Goal: Task Accomplishment & Management: Use online tool/utility

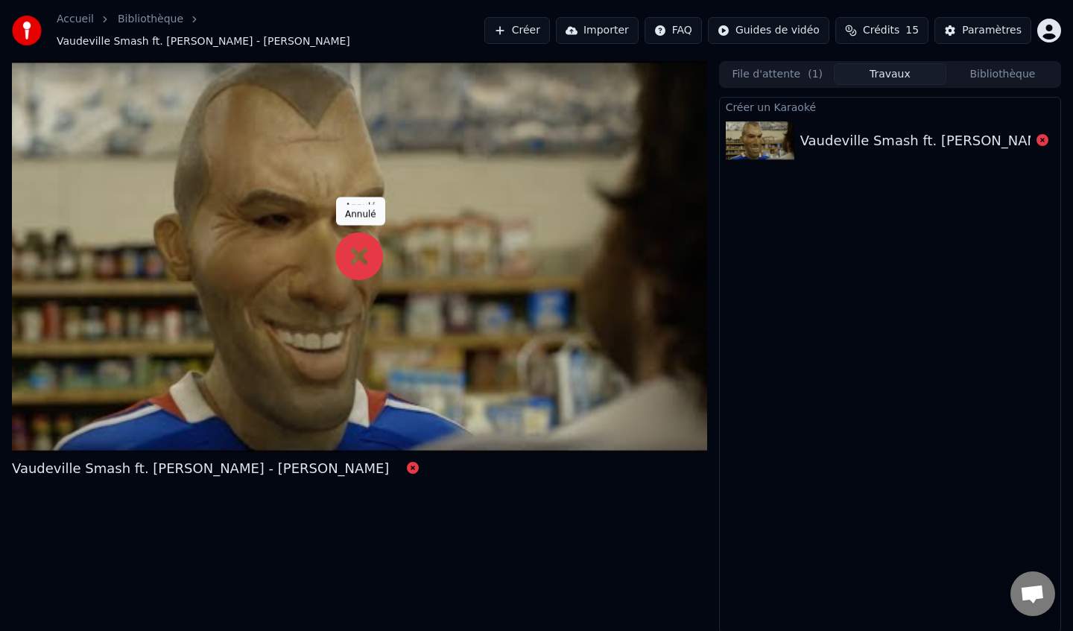
click at [71, 25] on link "Accueil" at bounding box center [75, 19] width 37 height 15
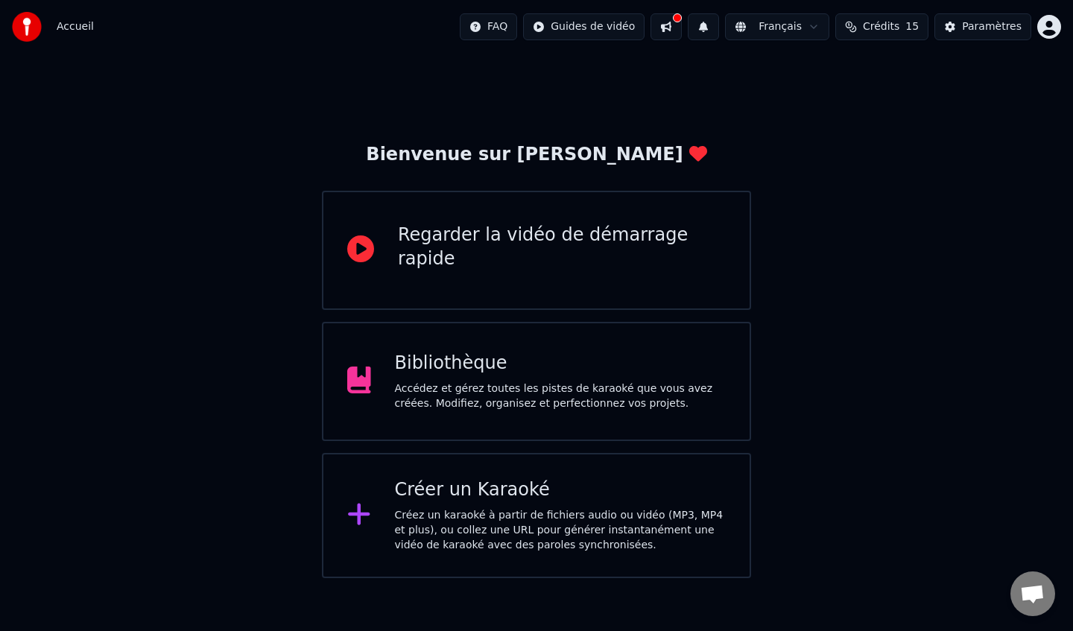
click at [496, 530] on div "Créez un karaoké à partir de fichiers audio ou vidéo (MP3, MP4 et plus), ou col…" at bounding box center [561, 530] width 332 height 45
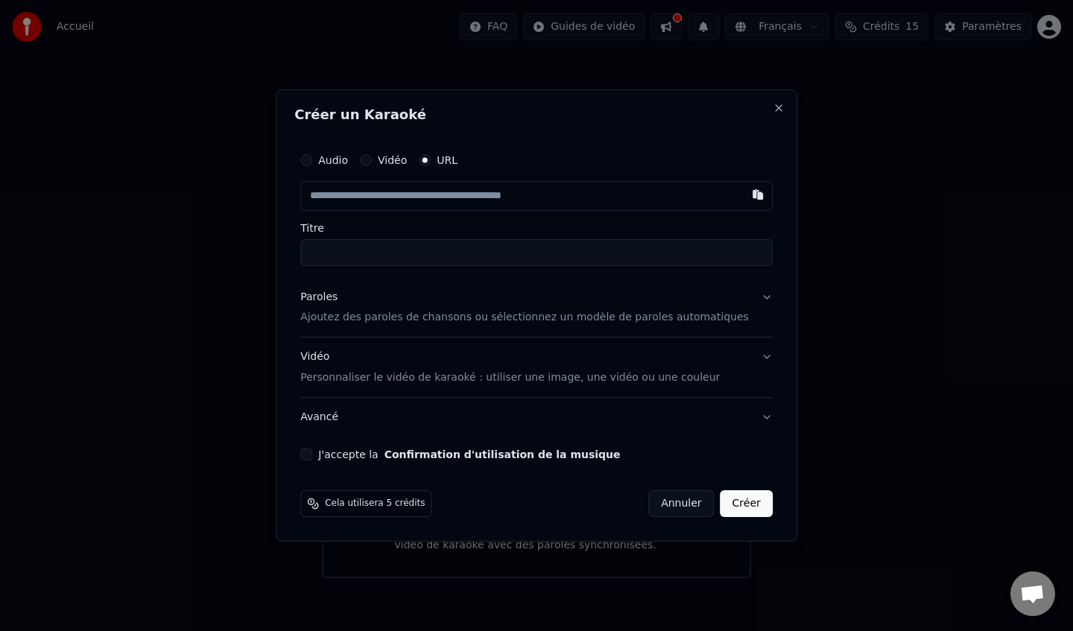
click at [327, 159] on div "Audio" at bounding box center [324, 160] width 48 height 12
click at [312, 160] on button "Audio" at bounding box center [306, 160] width 12 height 12
click at [390, 188] on div "Choisir un fichier" at bounding box center [357, 196] width 112 height 27
type input "**********"
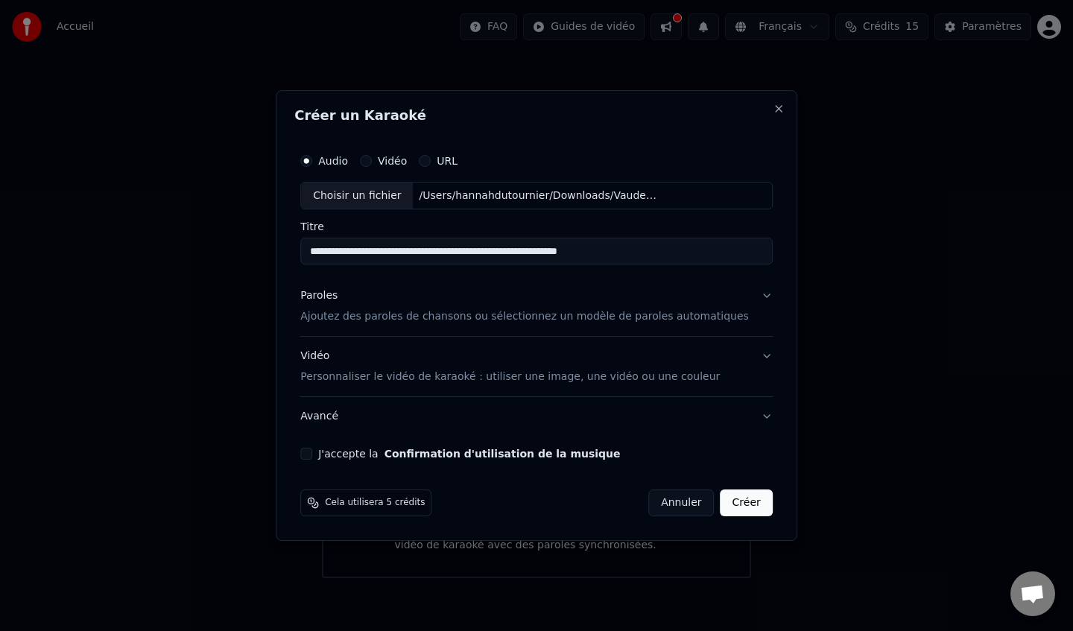
click at [405, 316] on p "Ajoutez des paroles de chansons ou sélectionnez un modèle de paroles automatiqu…" at bounding box center [524, 317] width 449 height 15
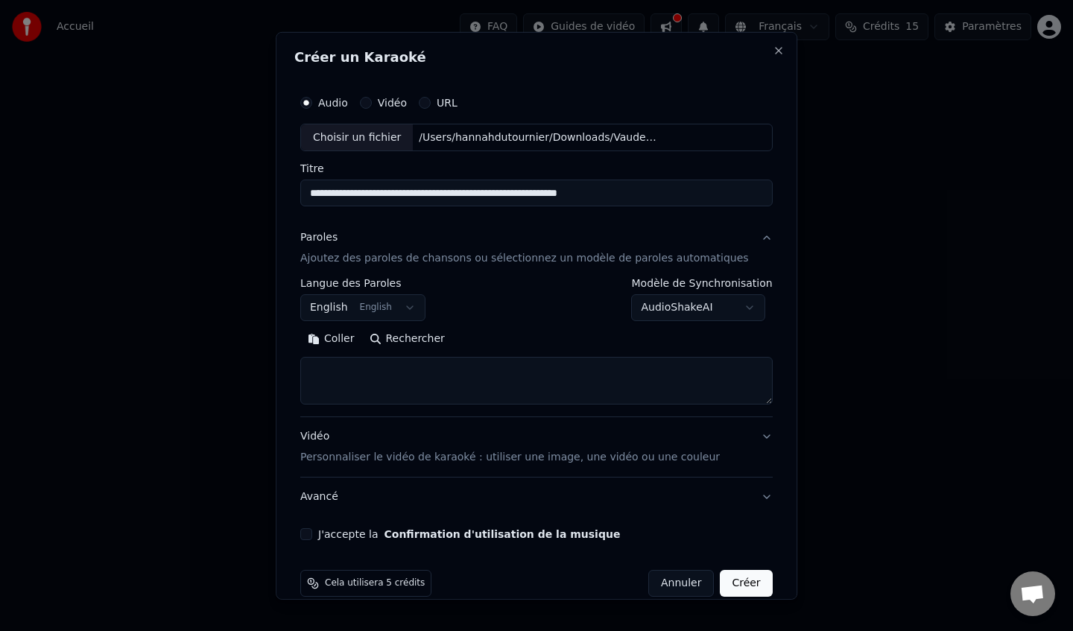
click at [386, 371] on textarea at bounding box center [536, 381] width 472 height 48
paste textarea "**********"
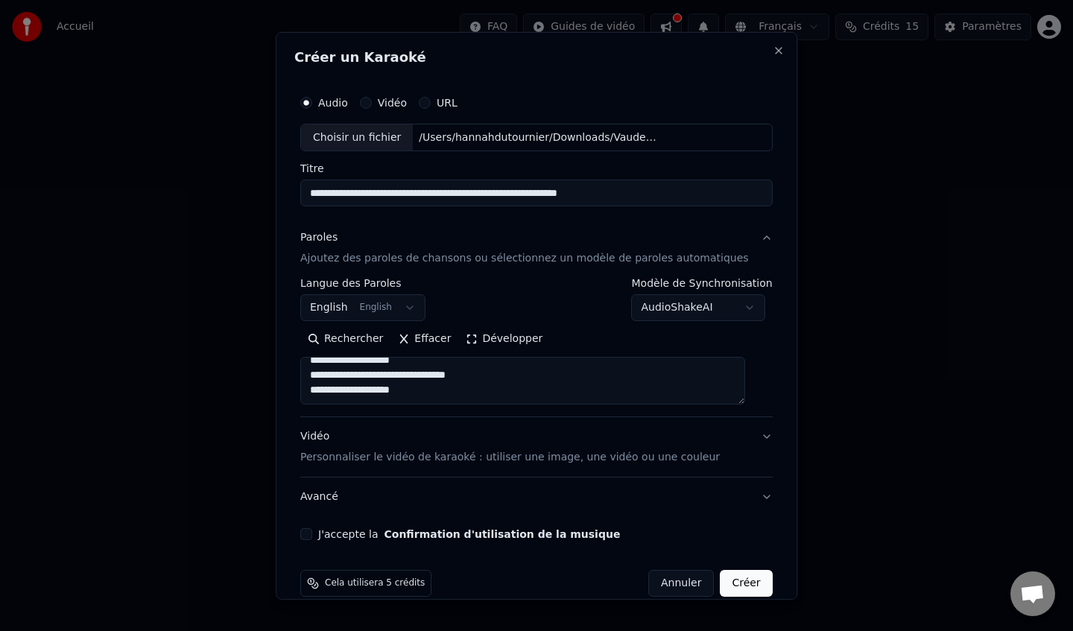
scroll to position [219, 0]
type textarea "**********"
click at [346, 527] on div "**********" at bounding box center [536, 313] width 484 height 465
click at [330, 535] on div "J'accepte la Confirmation d'utilisation de la musique" at bounding box center [536, 534] width 472 height 12
click at [312, 536] on button "J'accepte la Confirmation d'utilisation de la musique" at bounding box center [306, 534] width 12 height 12
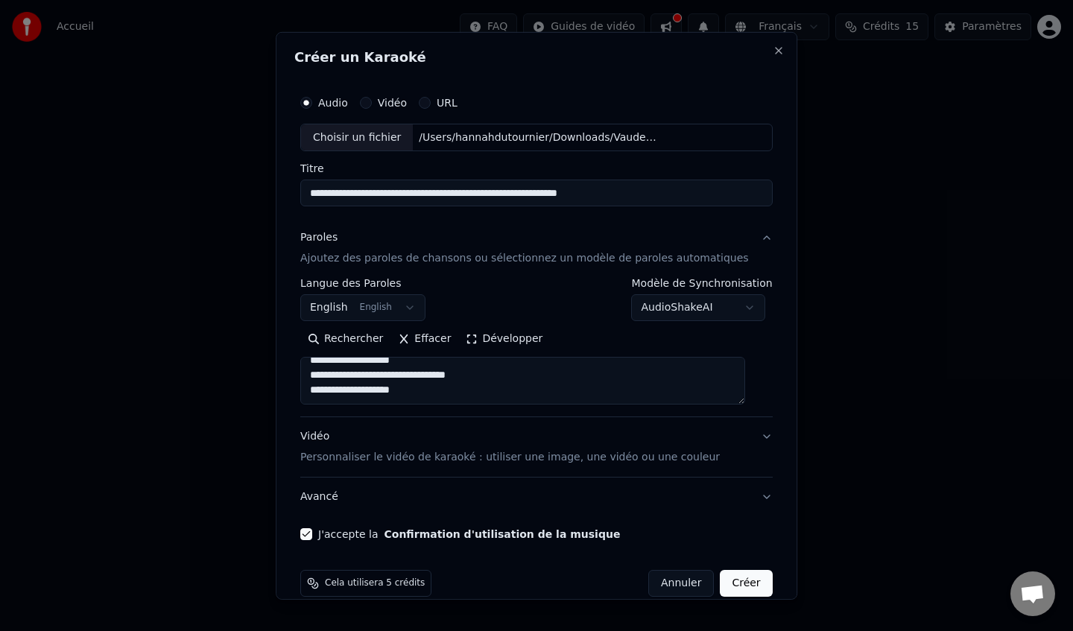
click at [721, 579] on button "Créer" at bounding box center [746, 583] width 52 height 27
select select "**"
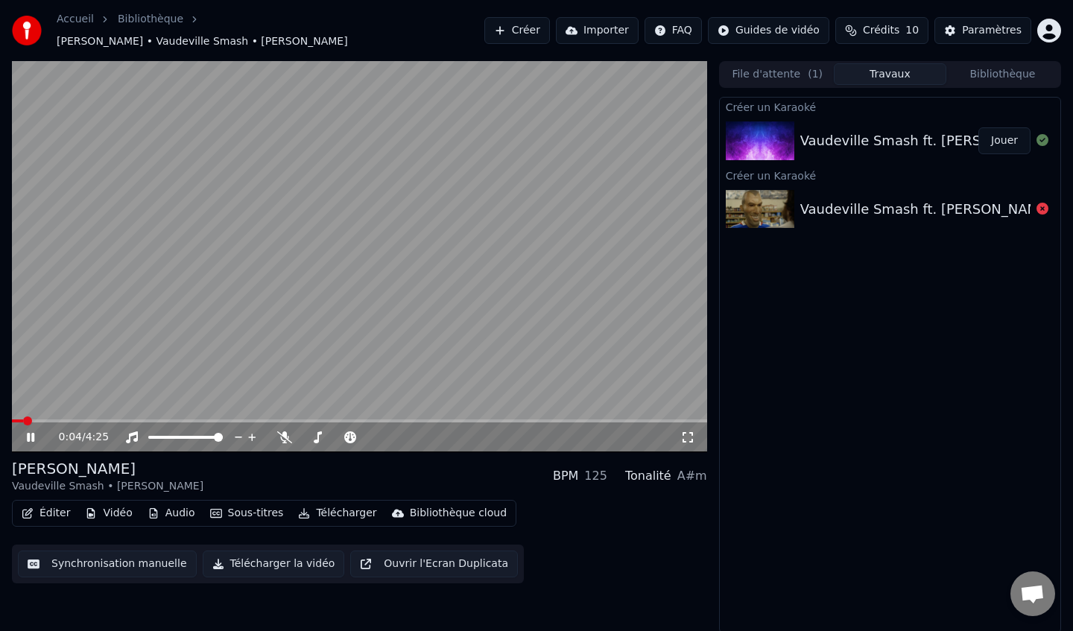
click at [224, 343] on video at bounding box center [359, 256] width 695 height 391
click at [116, 559] on button "Synchronisation manuelle" at bounding box center [107, 564] width 179 height 27
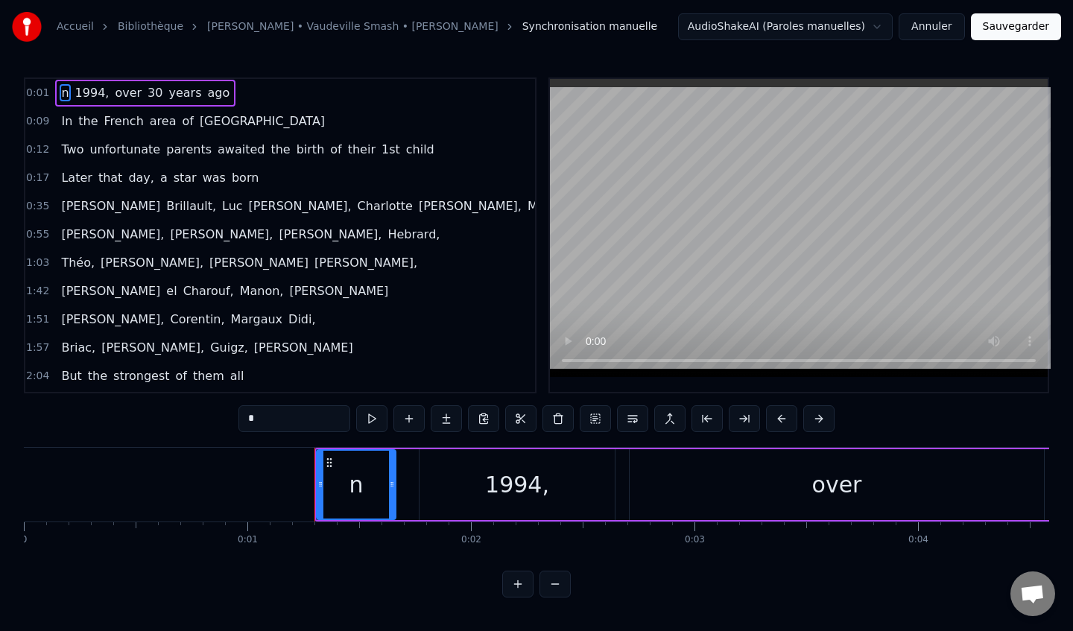
click at [60, 92] on span "n" at bounding box center [65, 92] width 10 height 17
click at [352, 481] on div "n" at bounding box center [356, 485] width 14 height 34
click at [361, 493] on div "n" at bounding box center [356, 485] width 14 height 34
click at [360, 492] on div "n" at bounding box center [356, 485] width 14 height 34
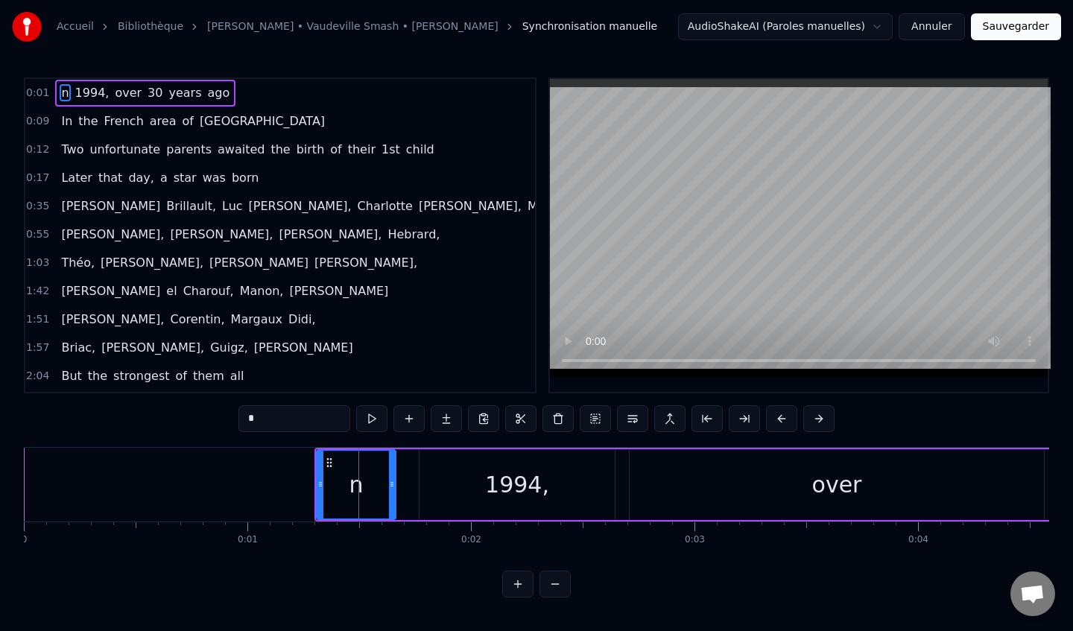
click at [359, 492] on div "n" at bounding box center [356, 485] width 14 height 34
drag, startPoint x: 341, startPoint y: 483, endPoint x: 368, endPoint y: 484, distance: 26.8
click at [366, 484] on div "n" at bounding box center [355, 485] width 77 height 68
click at [327, 455] on div "n" at bounding box center [355, 485] width 77 height 68
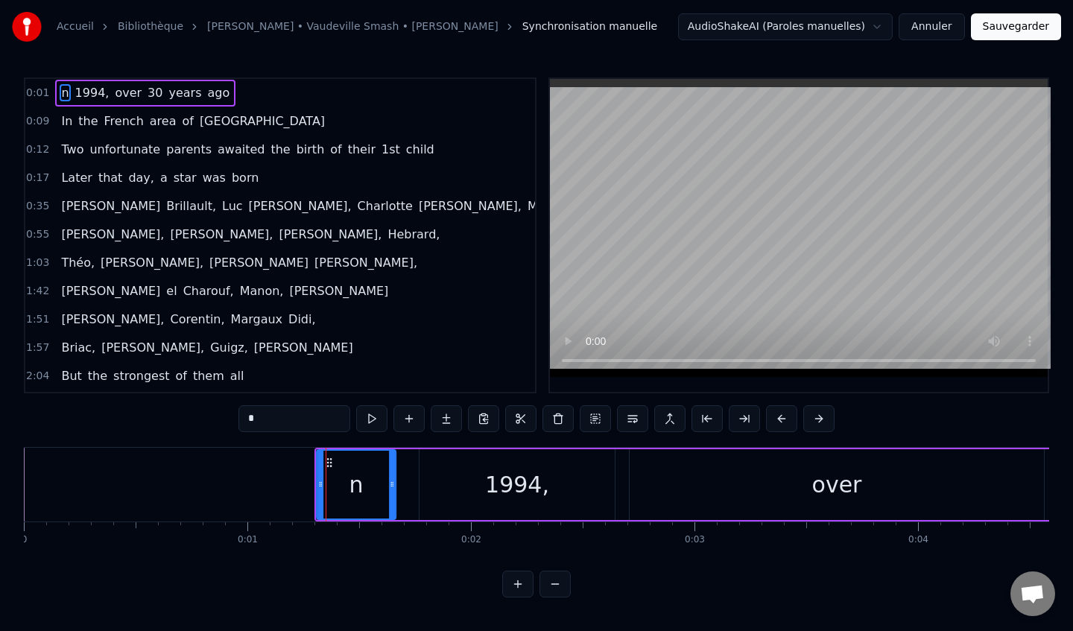
click at [332, 461] on icon at bounding box center [329, 463] width 12 height 12
click at [271, 418] on input "*" at bounding box center [276, 418] width 112 height 27
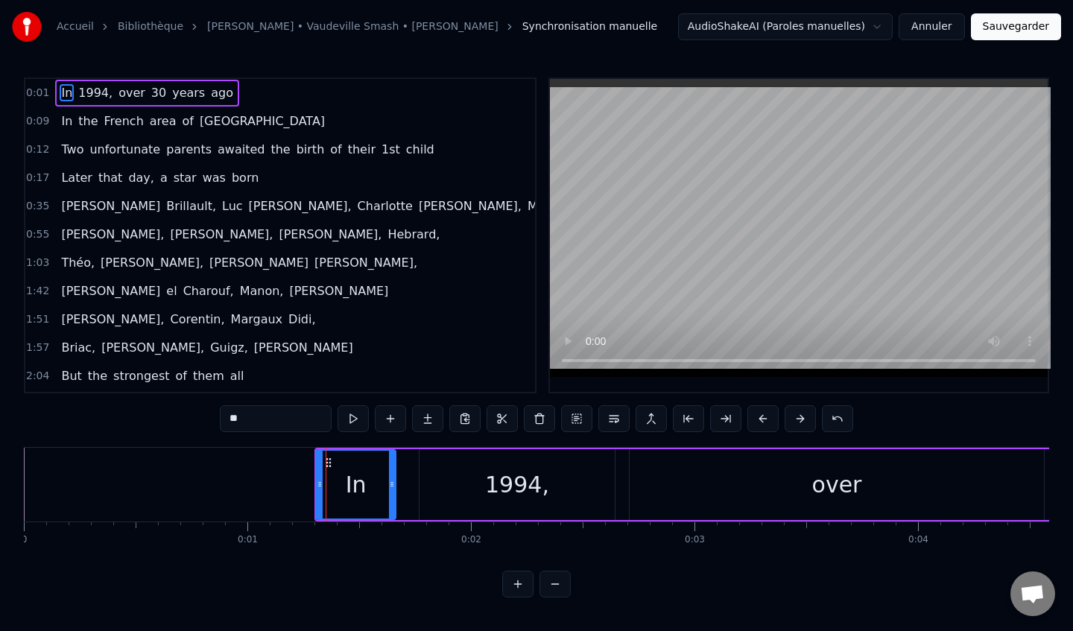
click at [318, 490] on div at bounding box center [320, 485] width 6 height 68
type input "**"
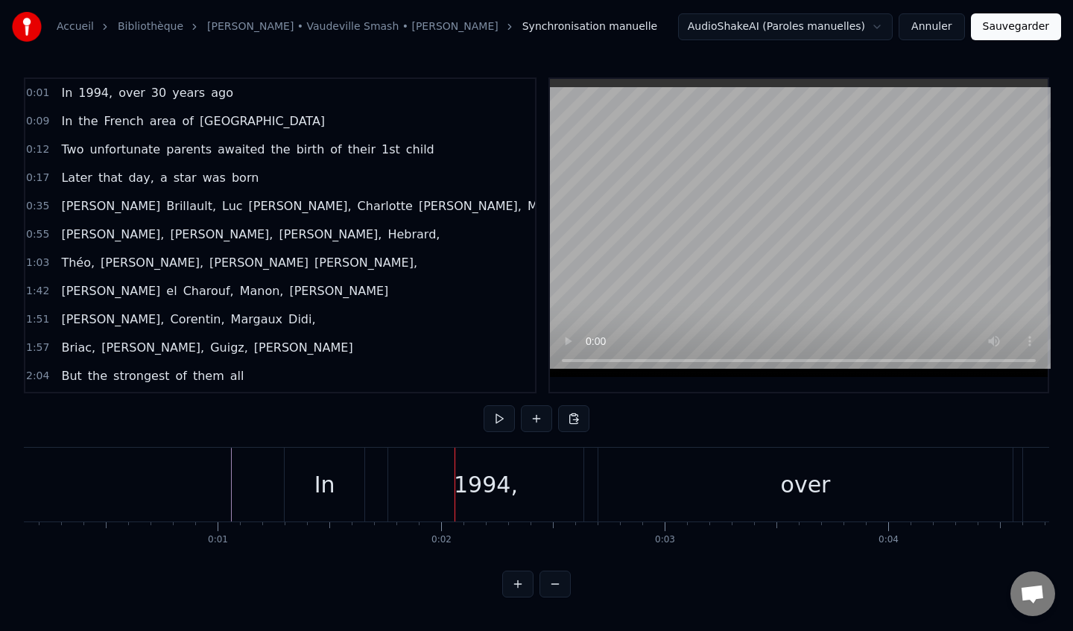
scroll to position [0, 60]
click at [320, 480] on div "In" at bounding box center [295, 485] width 80 height 74
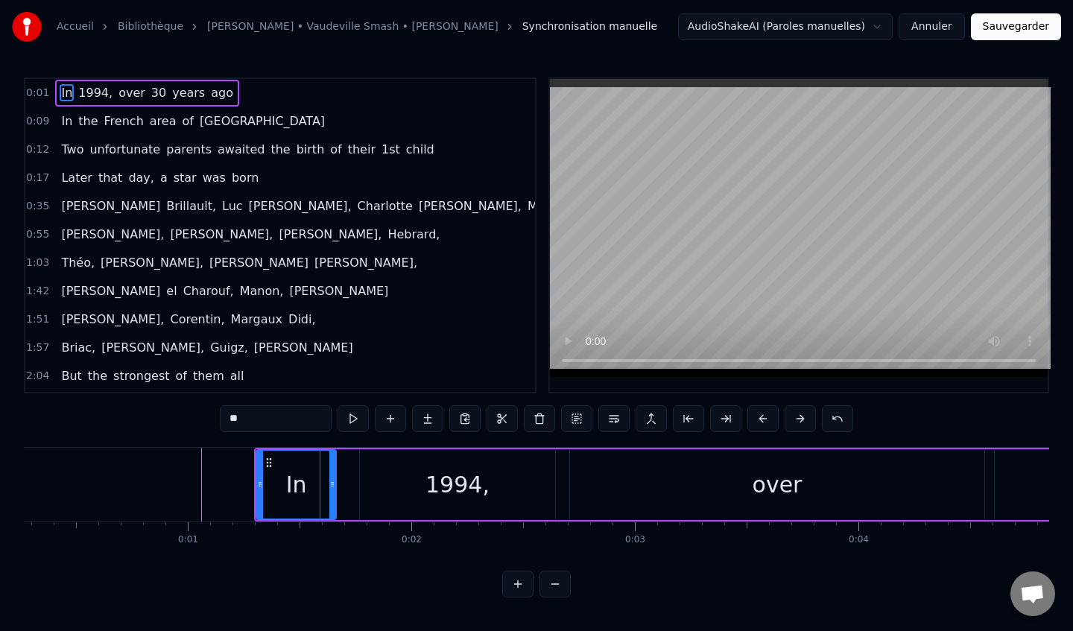
drag, startPoint x: 364, startPoint y: 446, endPoint x: 425, endPoint y: 446, distance: 61.1
click at [424, 446] on div "0:01 In [DATE], over [DATE] 0:09 In the French area of [GEOGRAPHIC_DATA] 0:12 T…" at bounding box center [536, 337] width 1025 height 520
drag, startPoint x: 256, startPoint y: 475, endPoint x: 284, endPoint y: 470, distance: 28.7
click at [284, 470] on div "In" at bounding box center [296, 484] width 81 height 71
click at [259, 487] on icon at bounding box center [260, 484] width 6 height 12
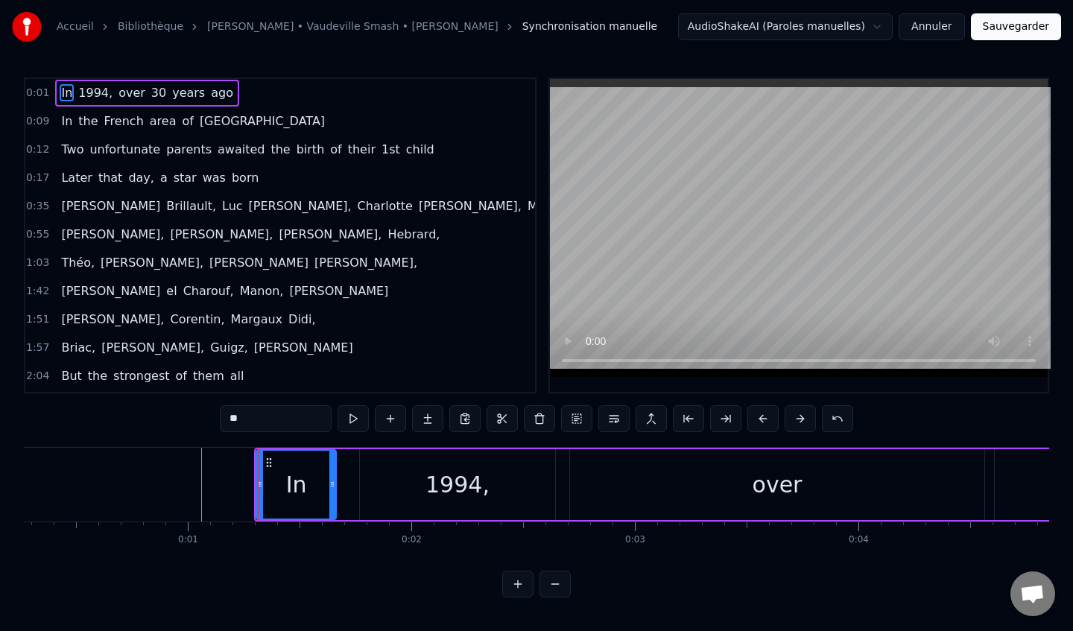
click at [281, 586] on div "0:01 In [DATE], over [DATE] 0:09 In the French area of [GEOGRAPHIC_DATA] 0:12 T…" at bounding box center [536, 337] width 1025 height 520
click at [376, 481] on div "1994," at bounding box center [457, 484] width 195 height 71
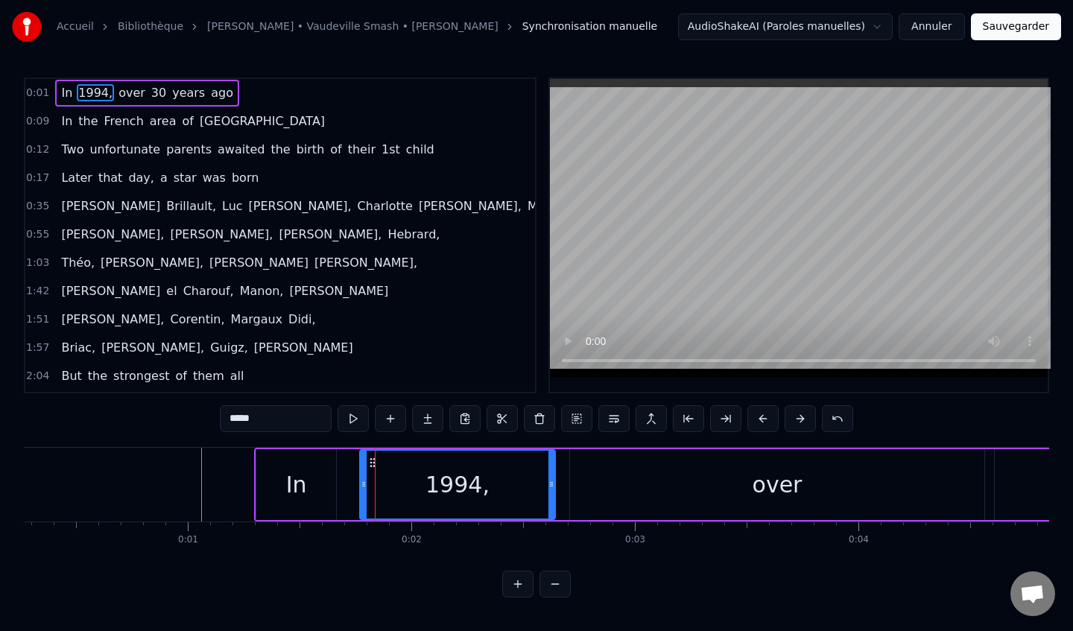
click at [364, 460] on div at bounding box center [364, 485] width 6 height 68
click at [295, 473] on div "In" at bounding box center [296, 485] width 21 height 34
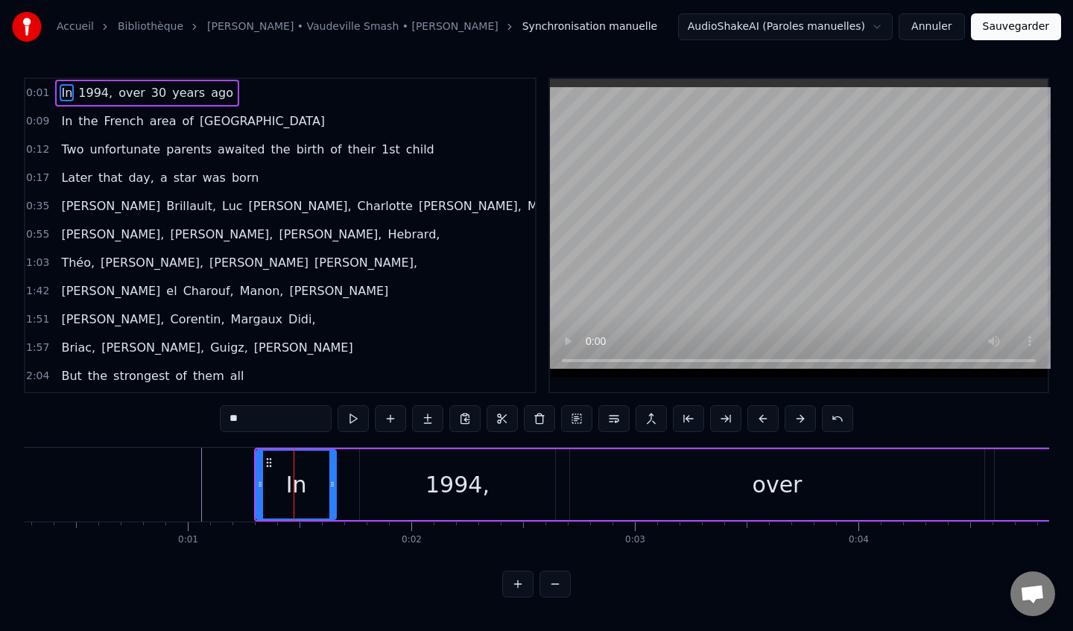
click at [683, 504] on div "over" at bounding box center [777, 484] width 414 height 71
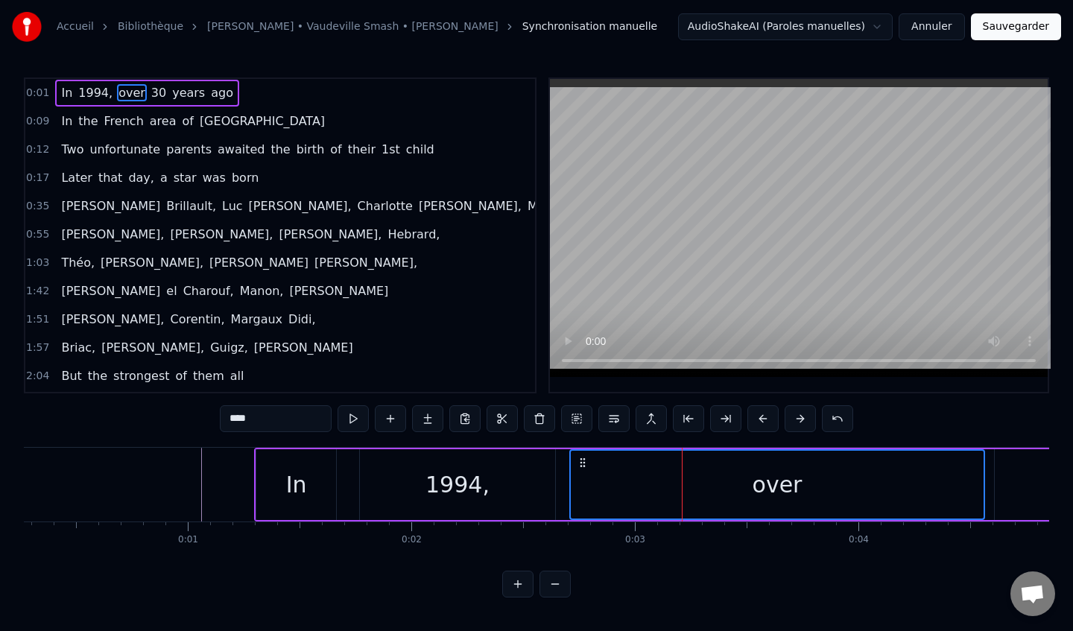
click at [327, 472] on div "In" at bounding box center [296, 484] width 80 height 71
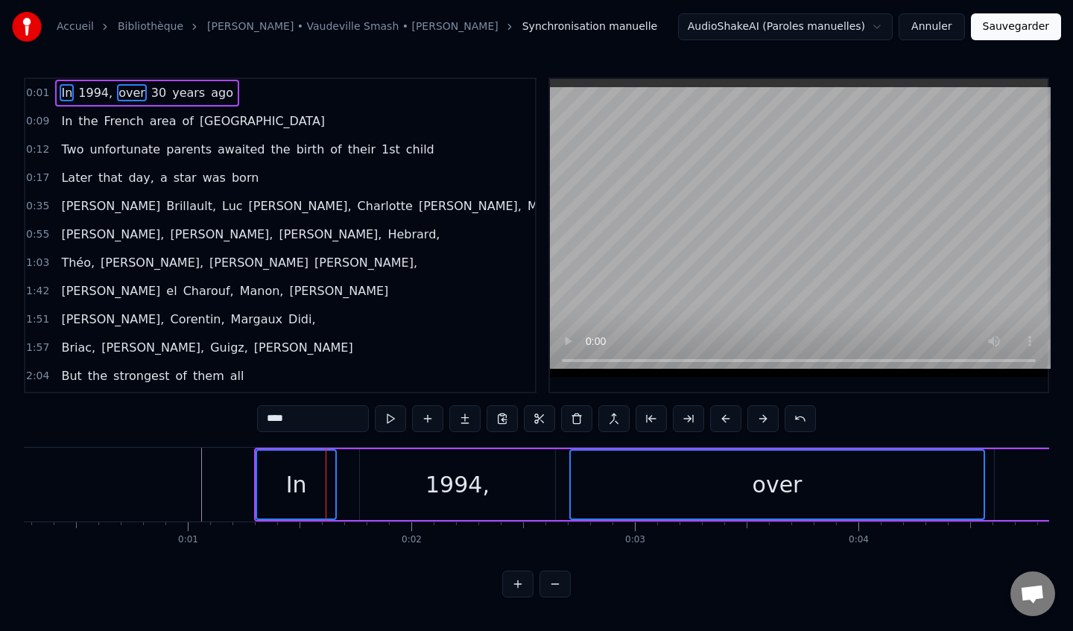
click at [291, 516] on div "In" at bounding box center [296, 485] width 78 height 68
type input "**"
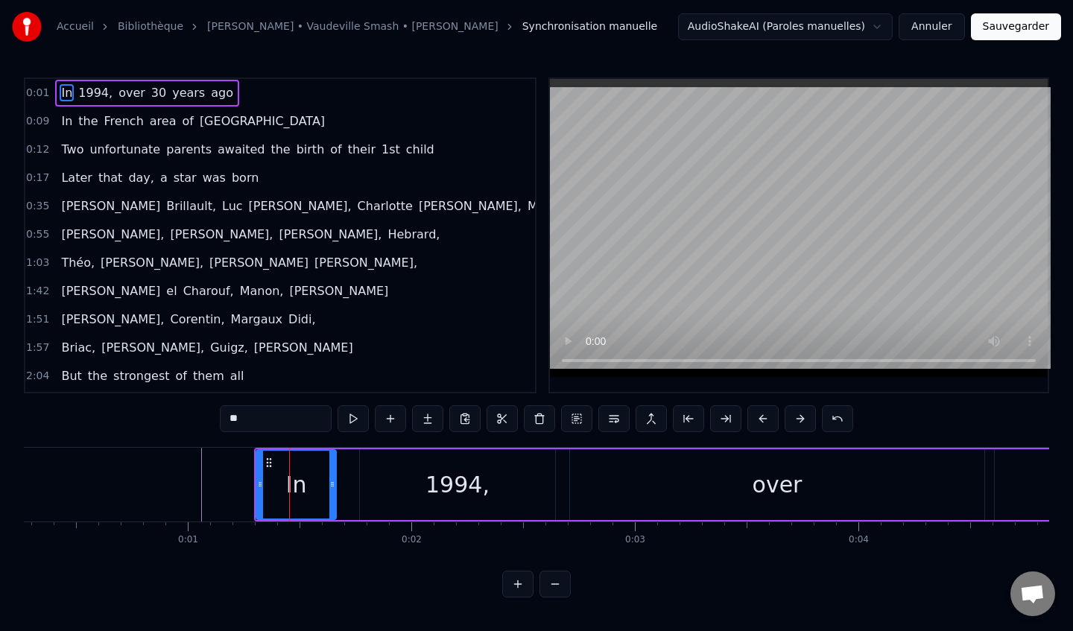
click at [303, 583] on div "0:01 In [DATE], over [DATE] 0:09 In the French area of [GEOGRAPHIC_DATA] 0:12 T…" at bounding box center [536, 337] width 1025 height 520
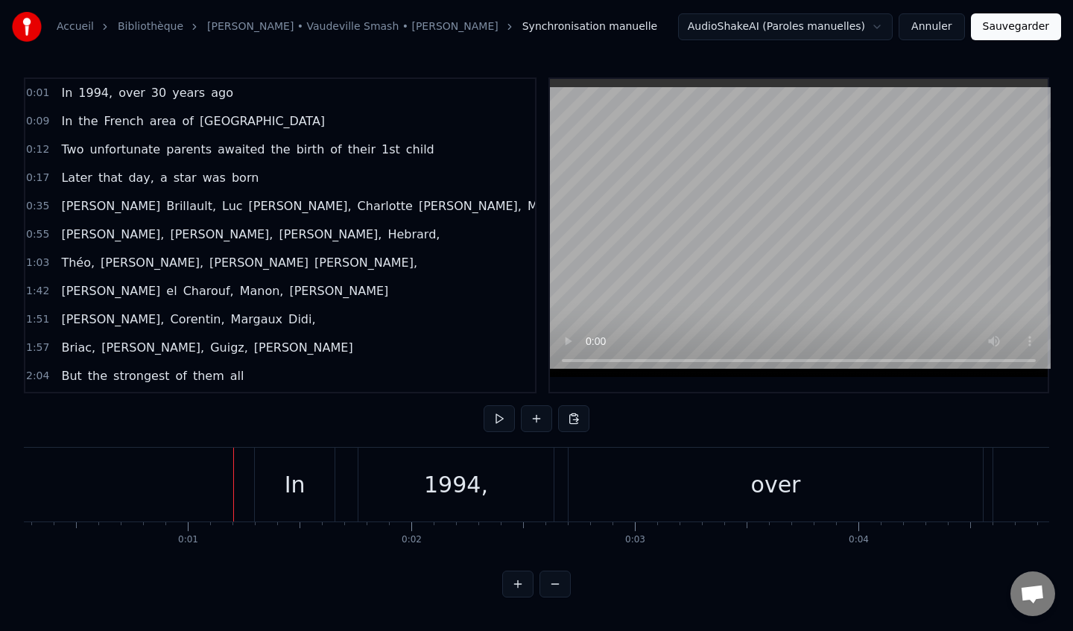
click at [265, 479] on div "In" at bounding box center [295, 485] width 80 height 74
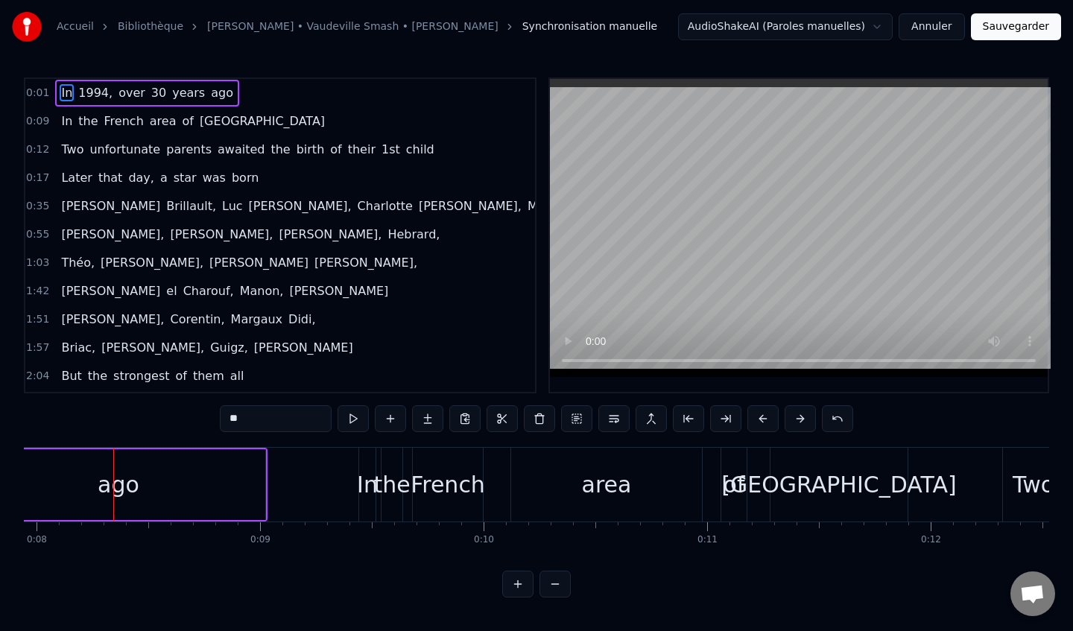
scroll to position [0, 1790]
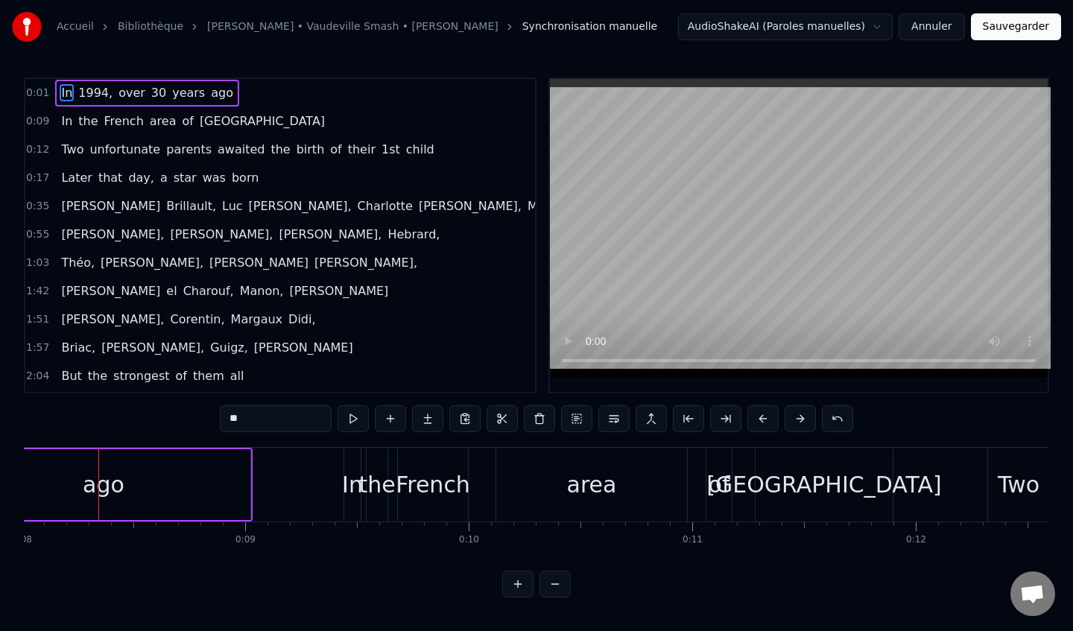
drag, startPoint x: 245, startPoint y: 472, endPoint x: 367, endPoint y: 488, distance: 122.5
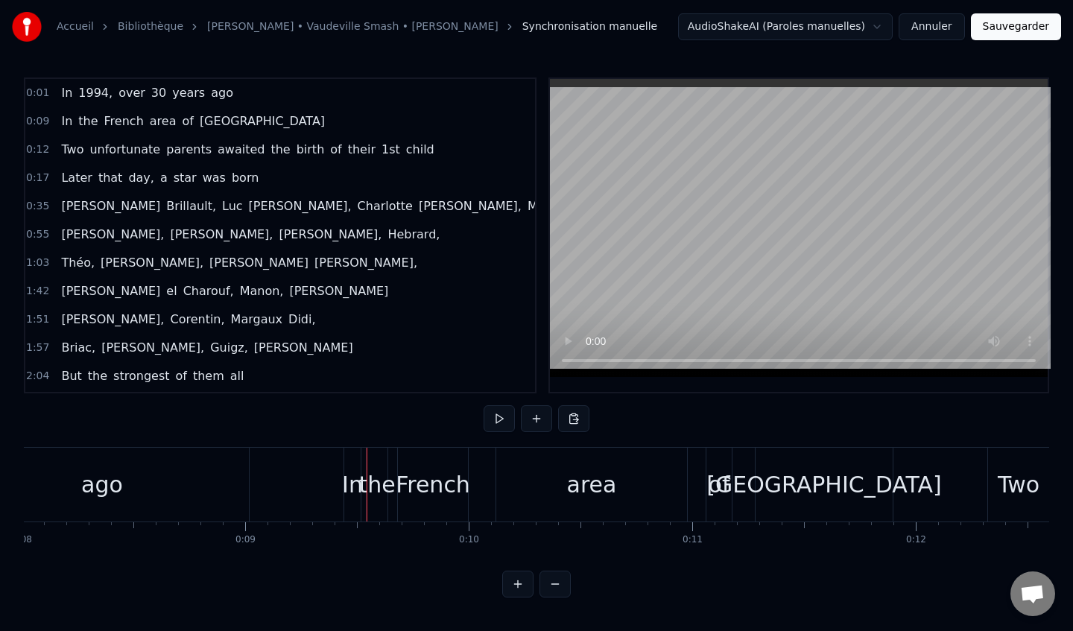
click at [360, 486] on div "In" at bounding box center [352, 485] width 21 height 34
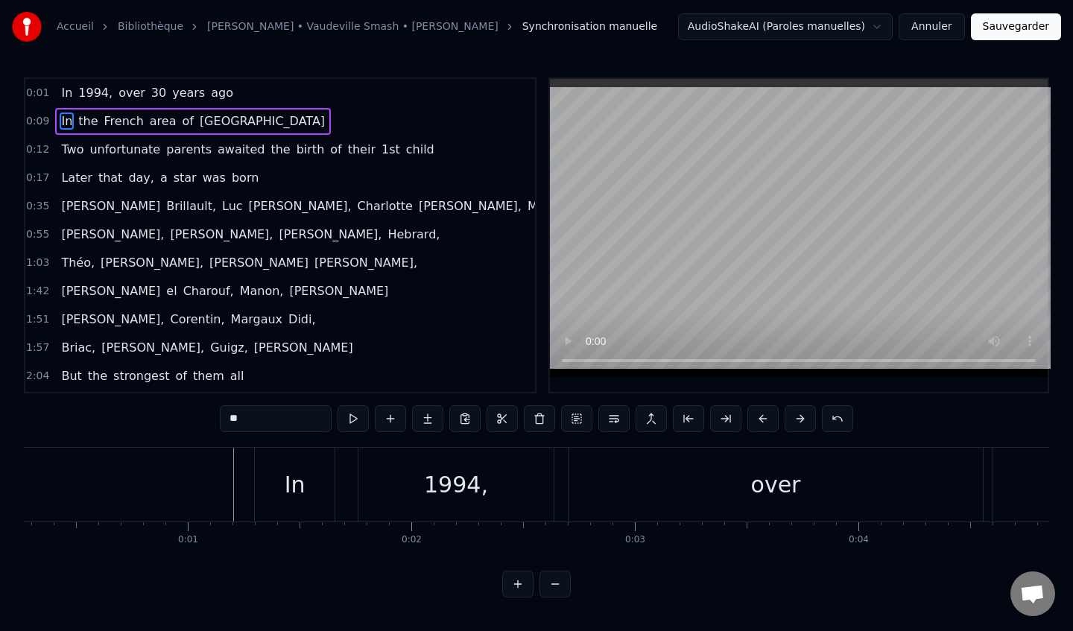
scroll to position [0, 0]
click at [499, 499] on div "1994," at bounding box center [516, 485] width 64 height 34
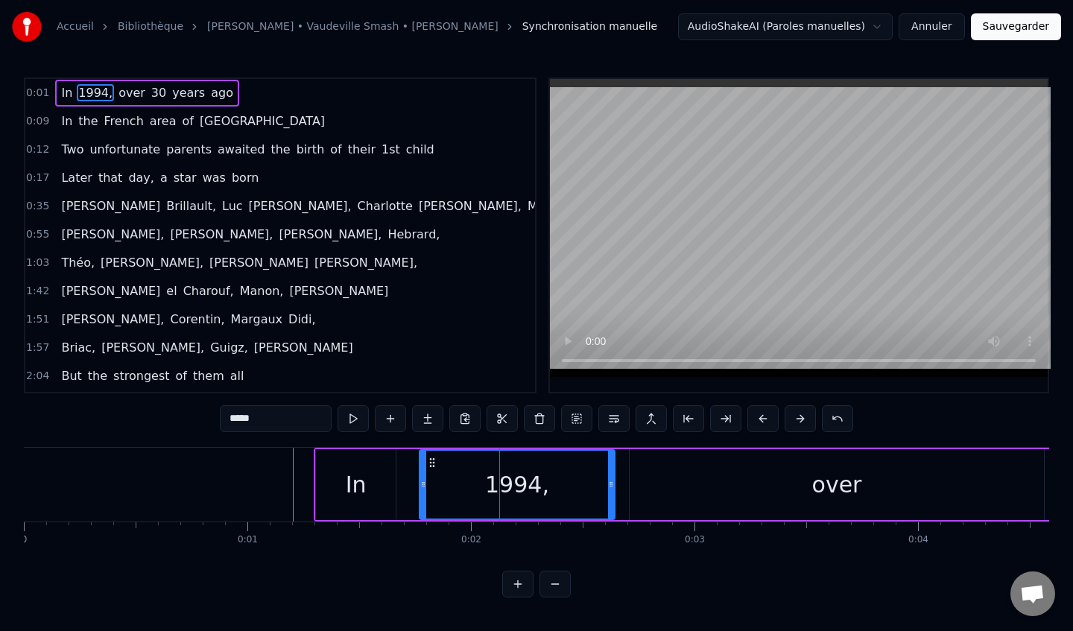
click at [373, 493] on div "In" at bounding box center [356, 484] width 80 height 71
type input "**"
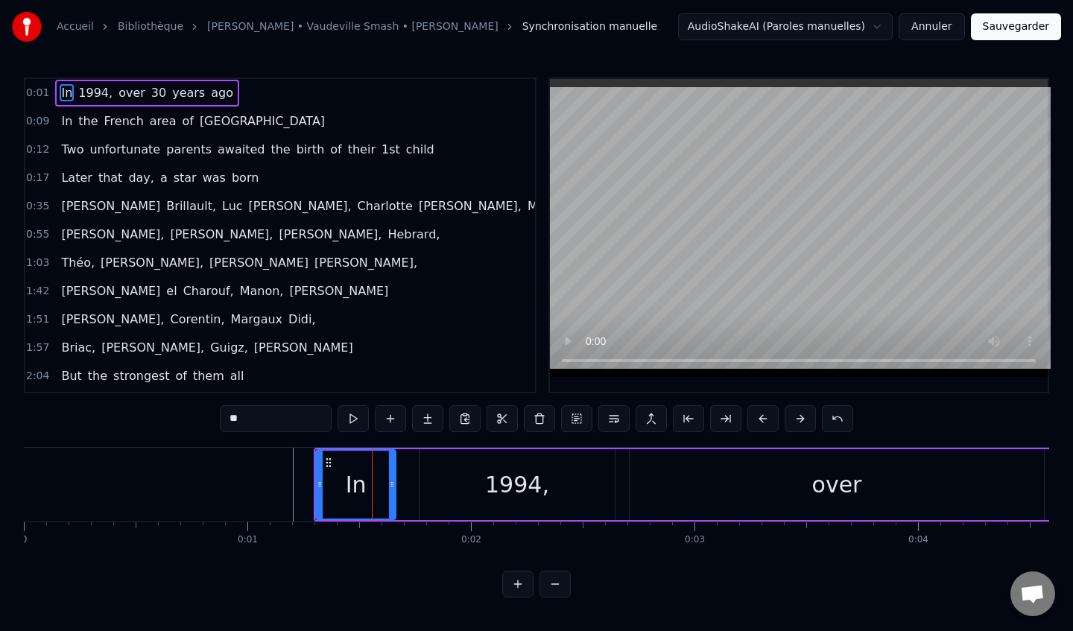
click at [349, 555] on div "0 0:01 0:02 0:03 0:04 0:05 0:06 0:07 0:08 0:09 0:10 0:11 0:12 0:13 0:14 0:15 0:…" at bounding box center [536, 540] width 1025 height 37
click at [802, 413] on button at bounding box center [800, 418] width 31 height 27
click at [802, 414] on button at bounding box center [800, 418] width 31 height 27
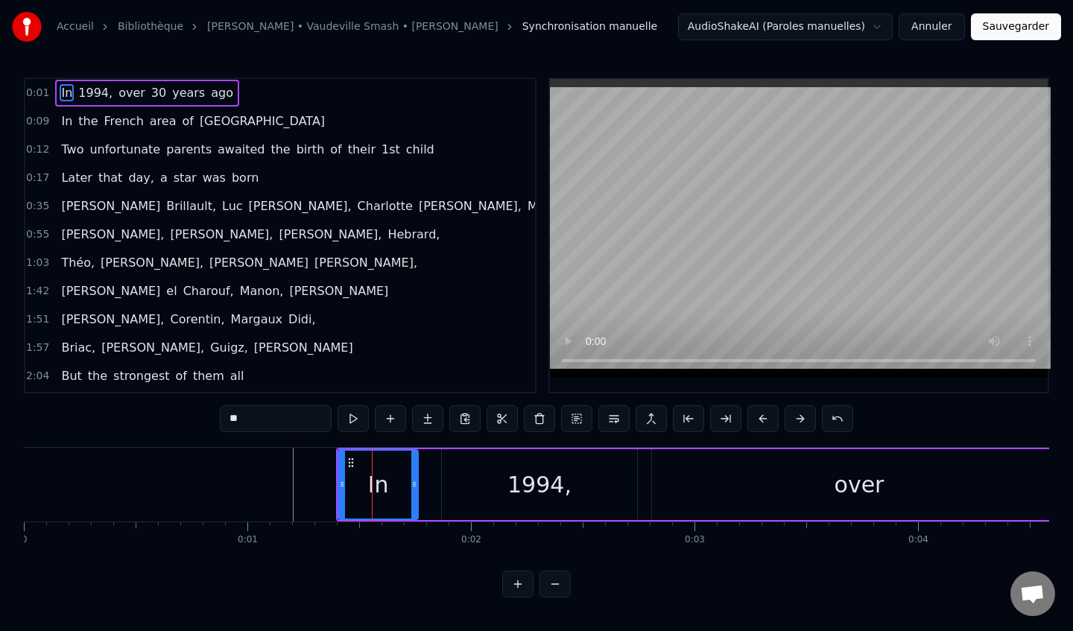
click at [802, 414] on button at bounding box center [800, 418] width 31 height 27
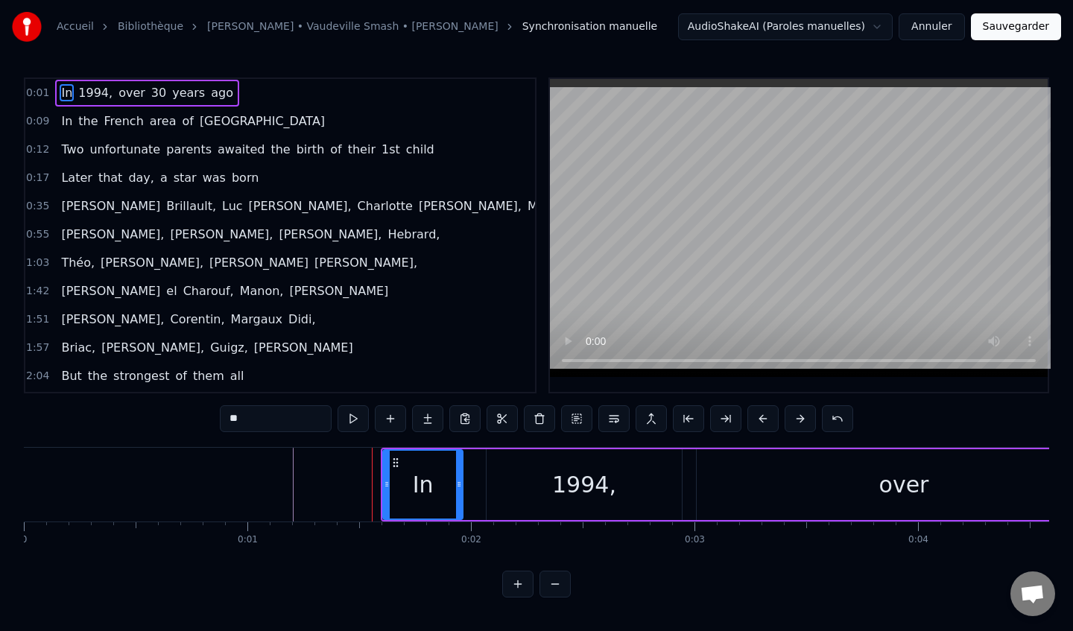
click at [809, 416] on button at bounding box center [800, 418] width 31 height 27
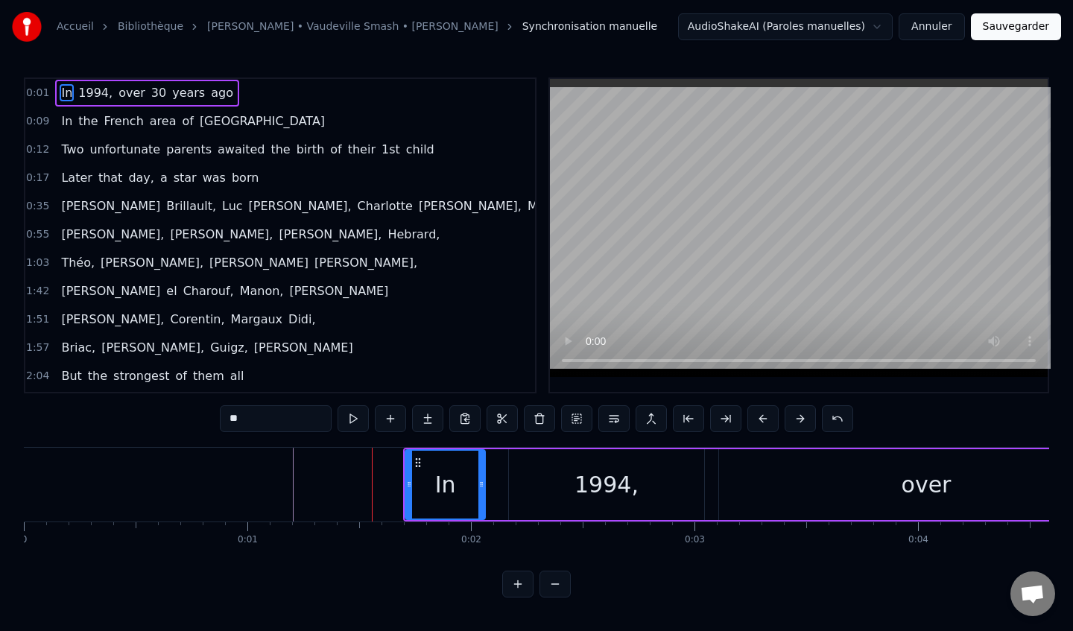
click at [809, 416] on button at bounding box center [800, 418] width 31 height 27
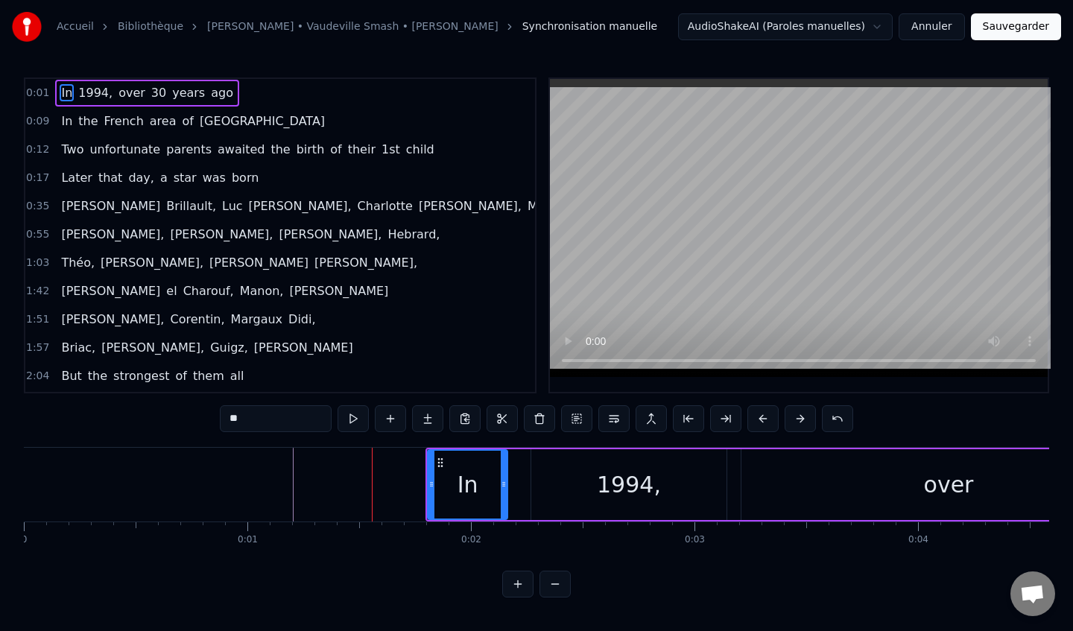
click at [809, 416] on button at bounding box center [800, 418] width 31 height 27
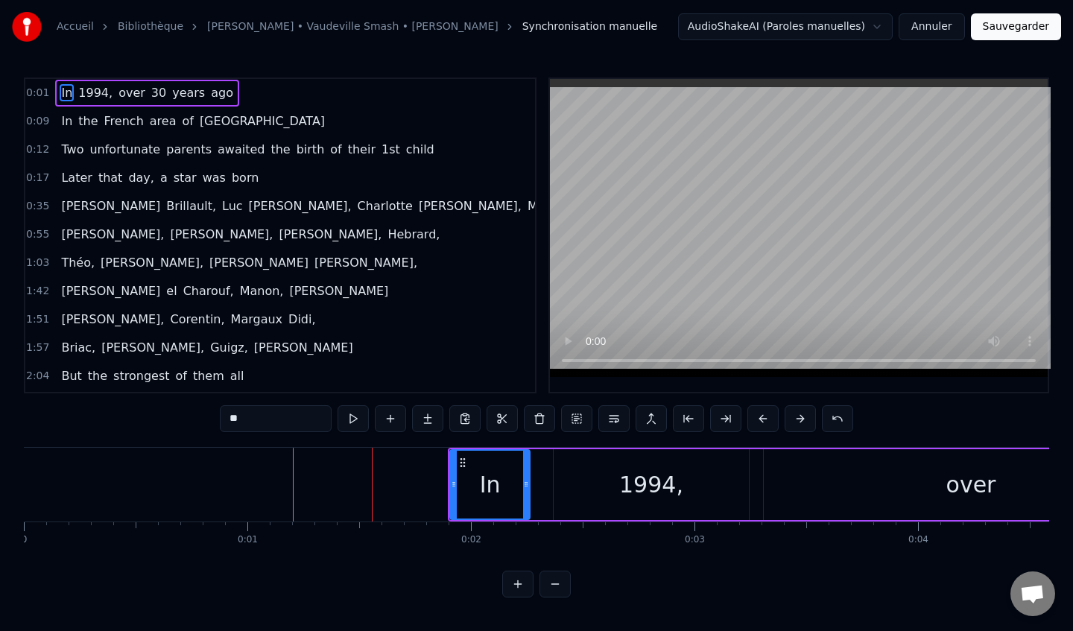
click at [809, 416] on button at bounding box center [800, 418] width 31 height 27
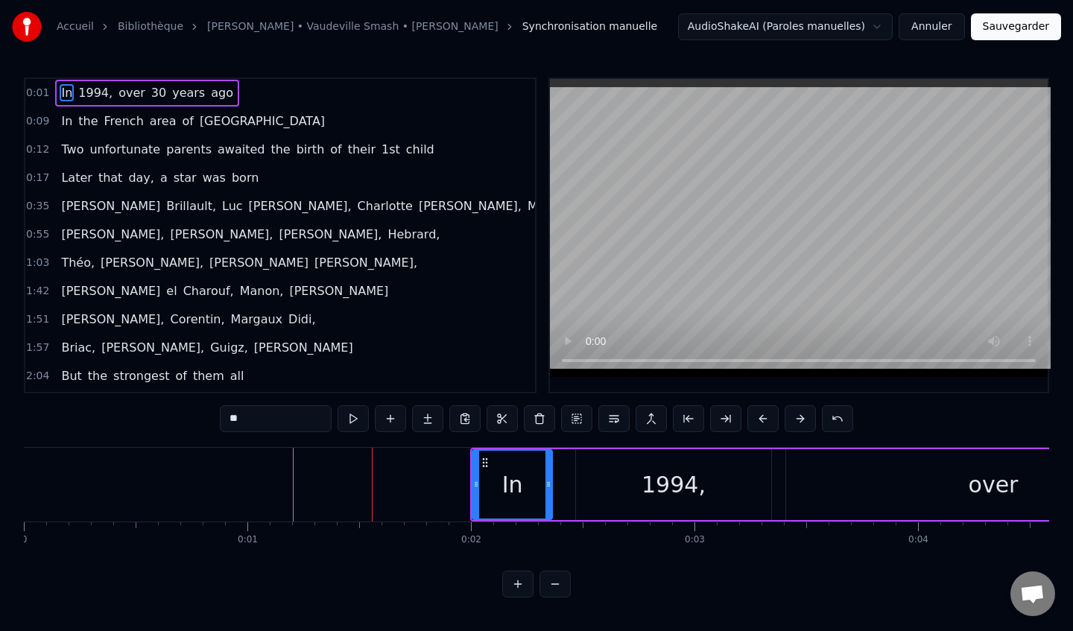
click at [809, 416] on button at bounding box center [800, 418] width 31 height 27
click at [808, 416] on button at bounding box center [800, 418] width 31 height 27
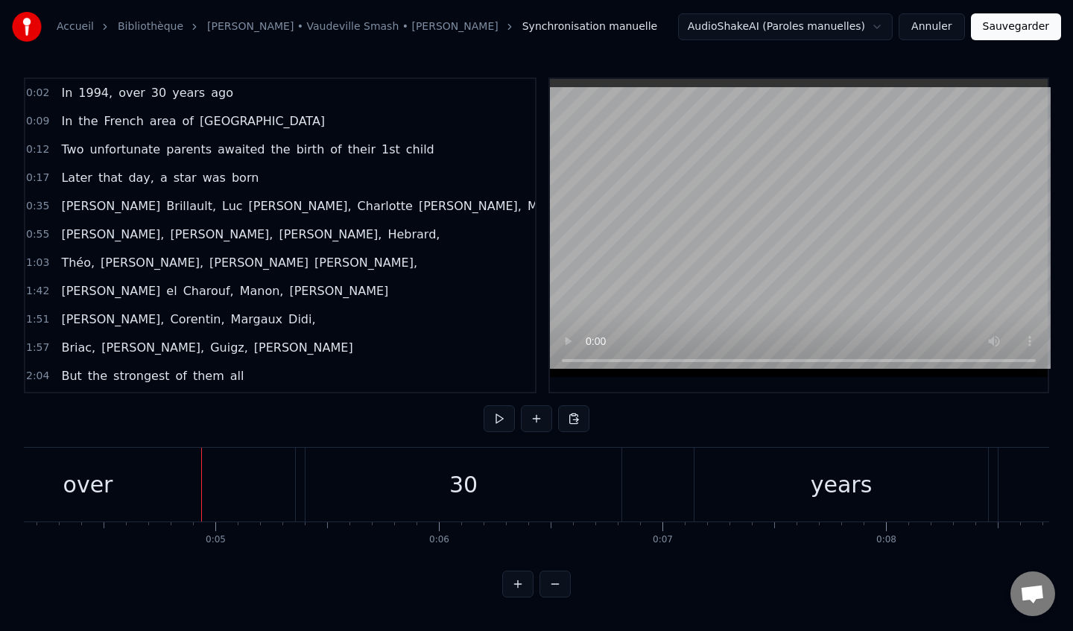
scroll to position [0, 954]
click at [305, 491] on div "30" at bounding box center [436, 485] width 316 height 74
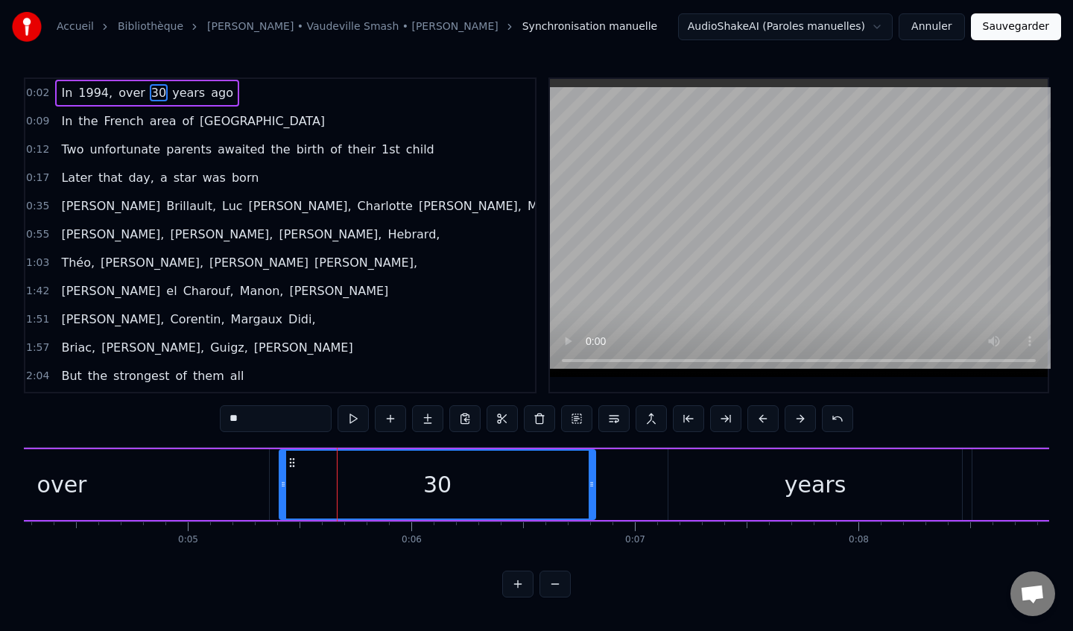
click at [309, 566] on div "0:02 In [DATE], over [DATE] 0:09 In the French area of [GEOGRAPHIC_DATA] 0:12 T…" at bounding box center [536, 337] width 1025 height 520
click at [177, 469] on div "over" at bounding box center [62, 484] width 414 height 71
type input "****"
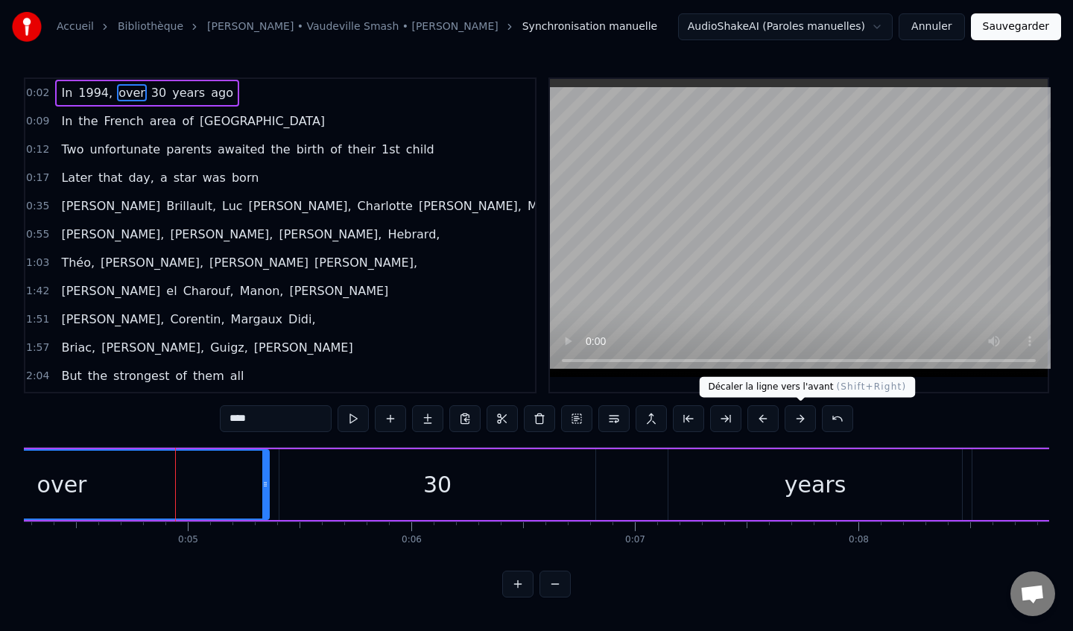
click at [808, 416] on button at bounding box center [800, 418] width 31 height 27
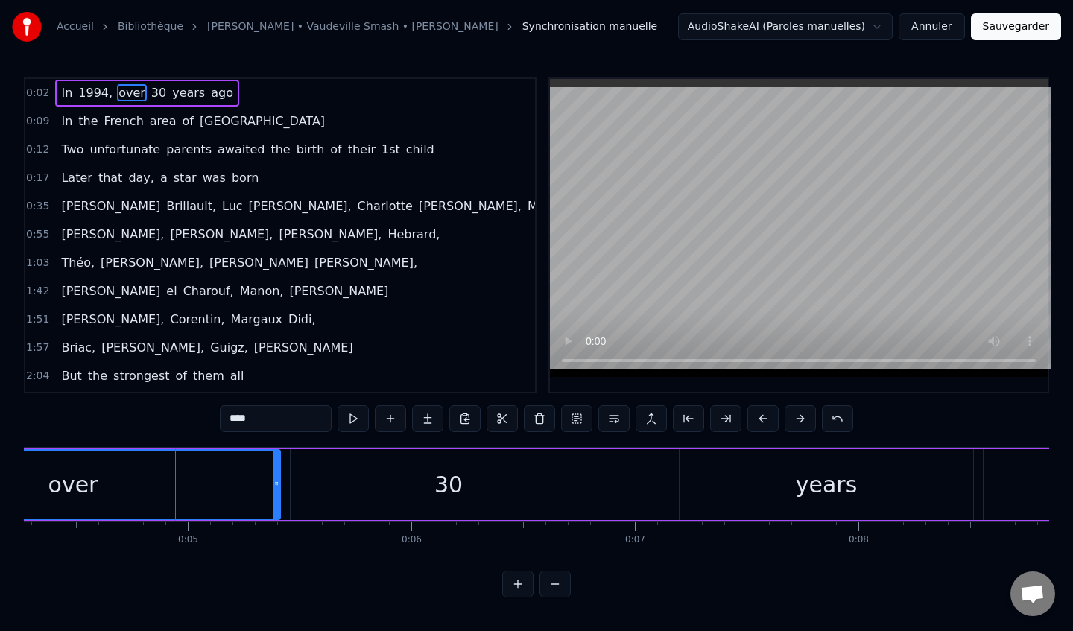
click at [807, 416] on button at bounding box center [800, 418] width 31 height 27
click at [804, 416] on button at bounding box center [800, 418] width 31 height 27
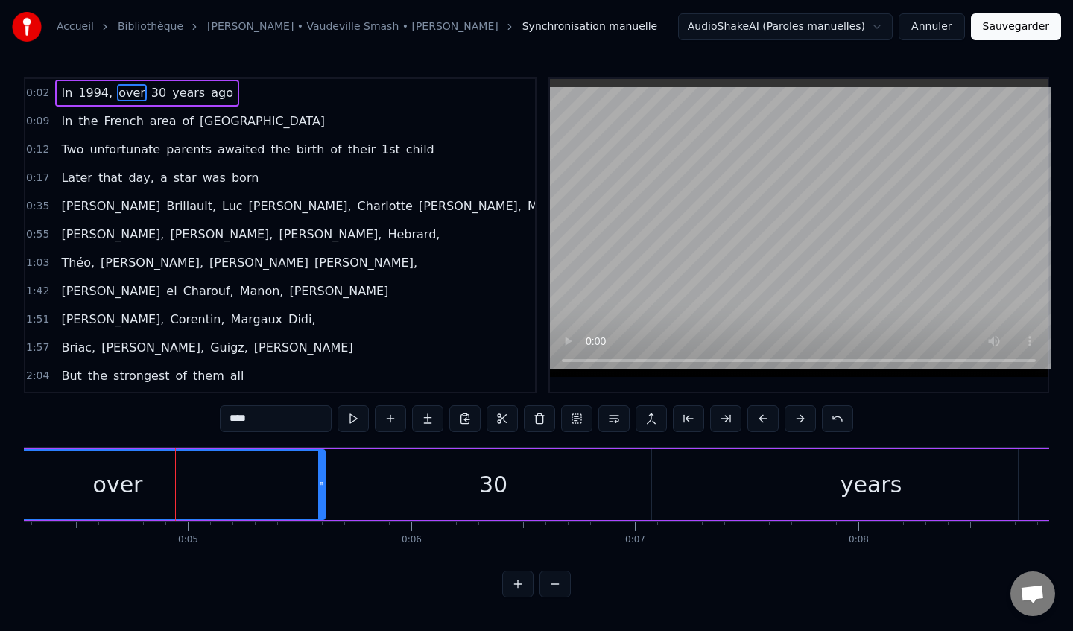
click at [804, 416] on button at bounding box center [800, 418] width 31 height 27
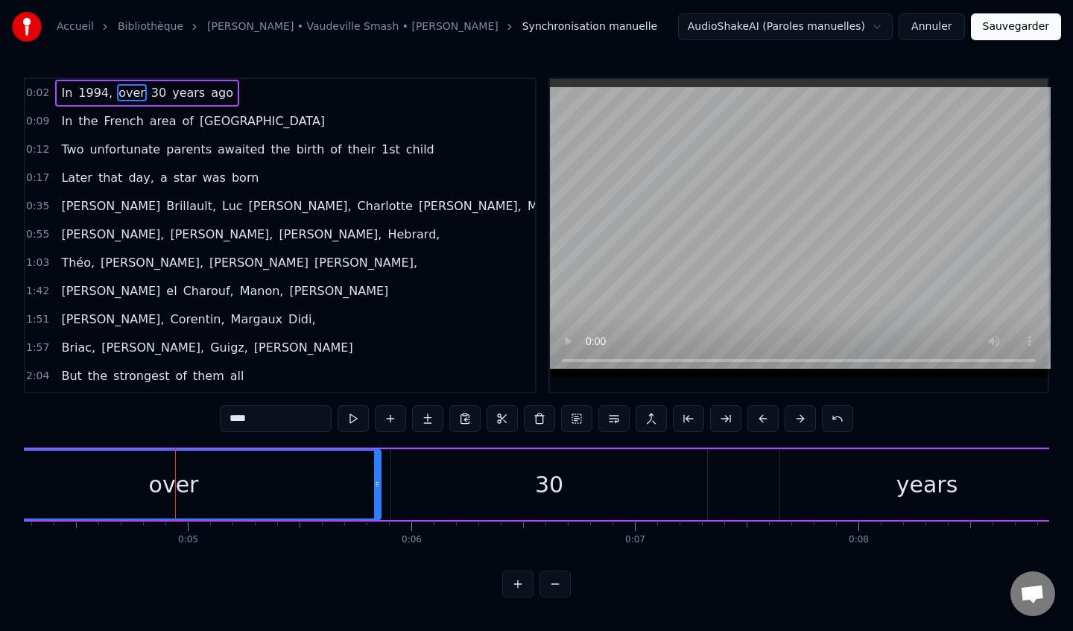
click at [804, 416] on button at bounding box center [800, 418] width 31 height 27
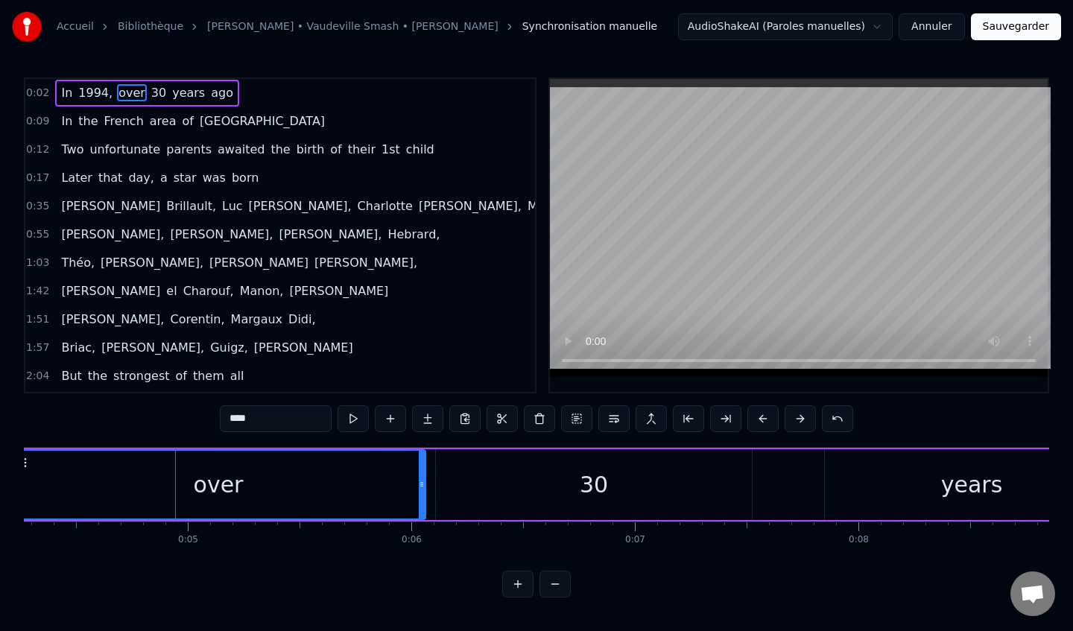
click at [804, 416] on button at bounding box center [800, 418] width 31 height 27
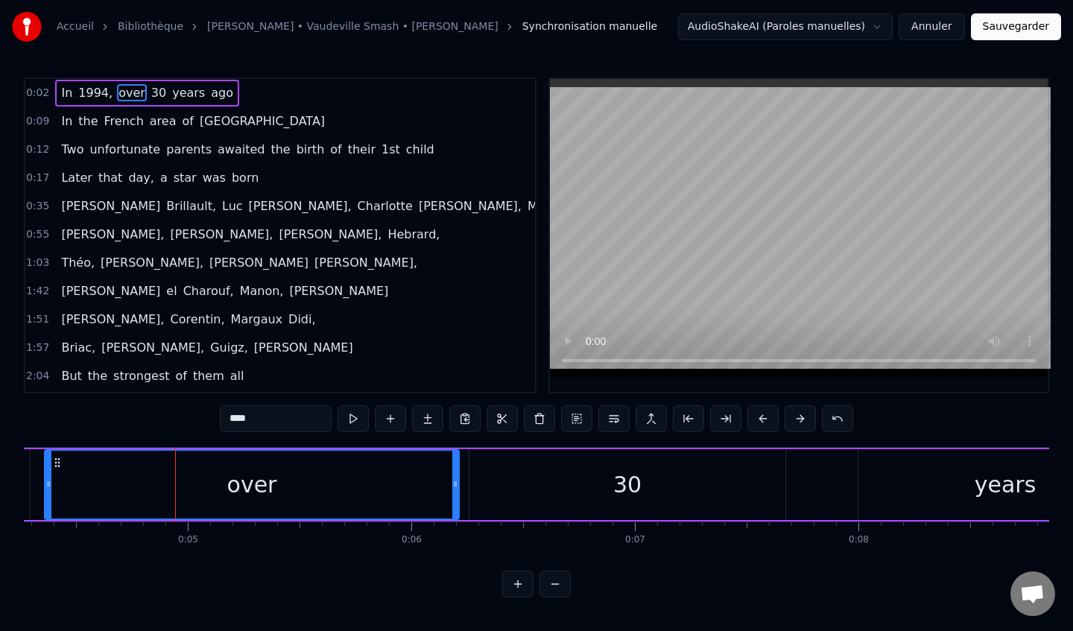
click at [804, 416] on button at bounding box center [800, 418] width 31 height 27
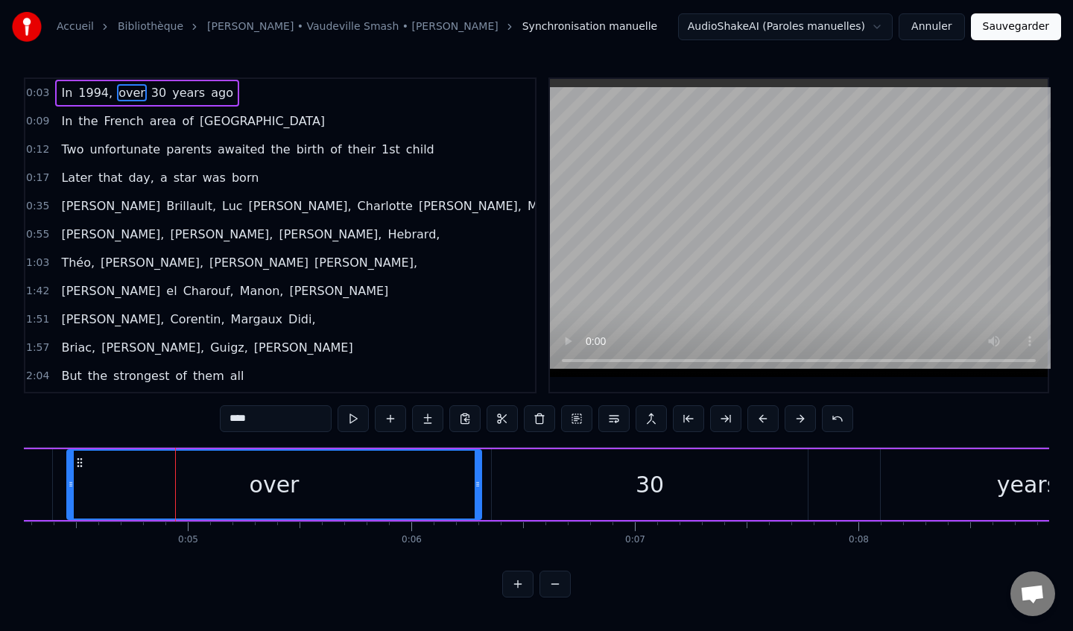
click at [804, 416] on button at bounding box center [800, 418] width 31 height 27
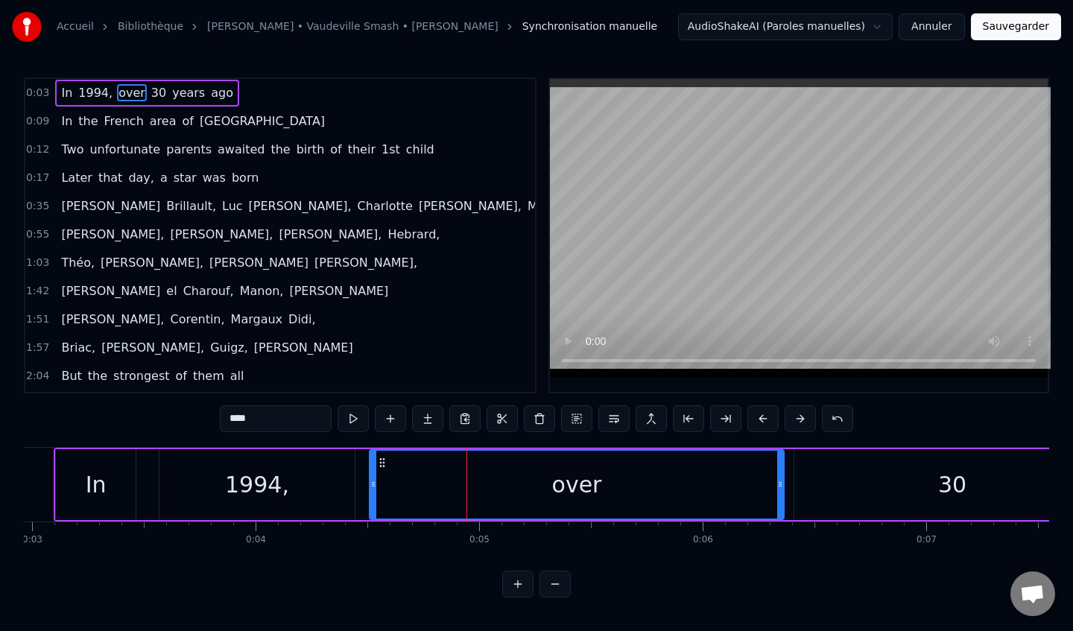
scroll to position [0, 390]
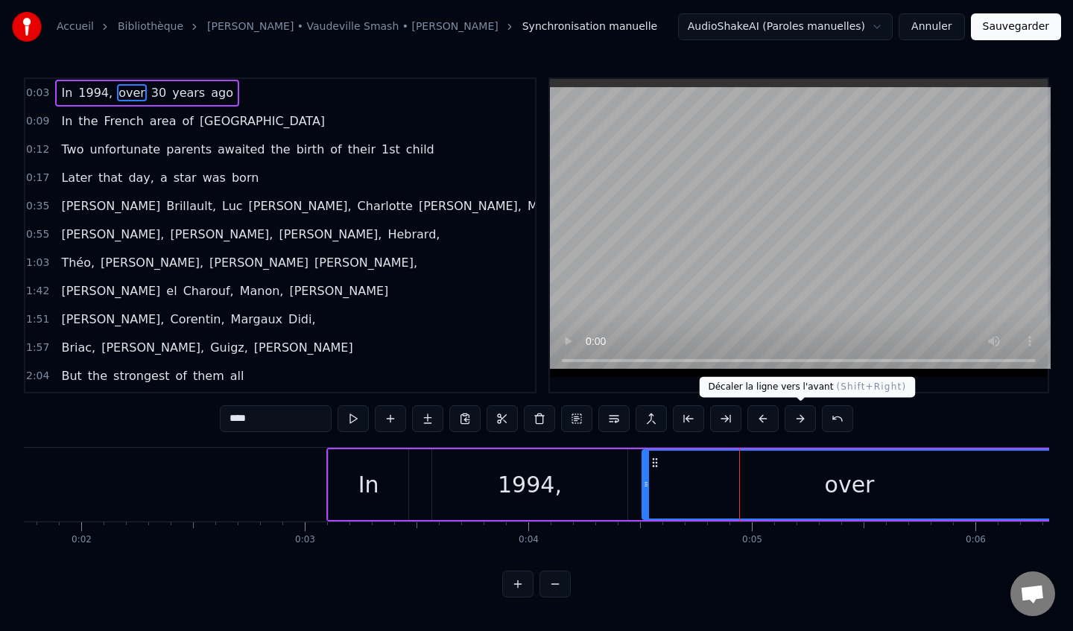
click at [799, 417] on button at bounding box center [800, 418] width 31 height 27
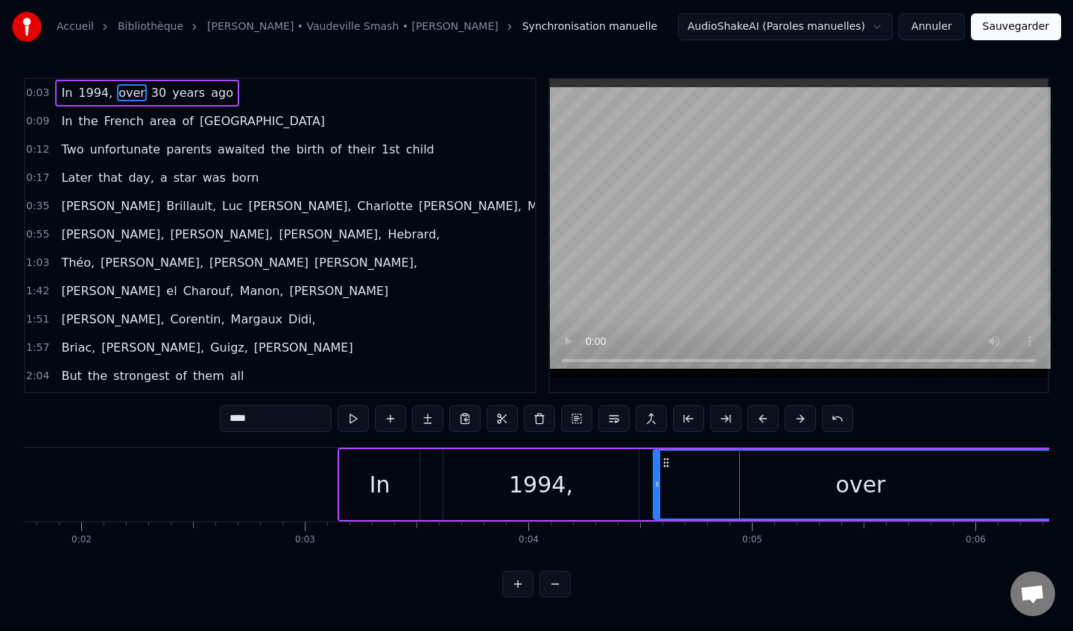
click at [799, 417] on button at bounding box center [800, 418] width 31 height 27
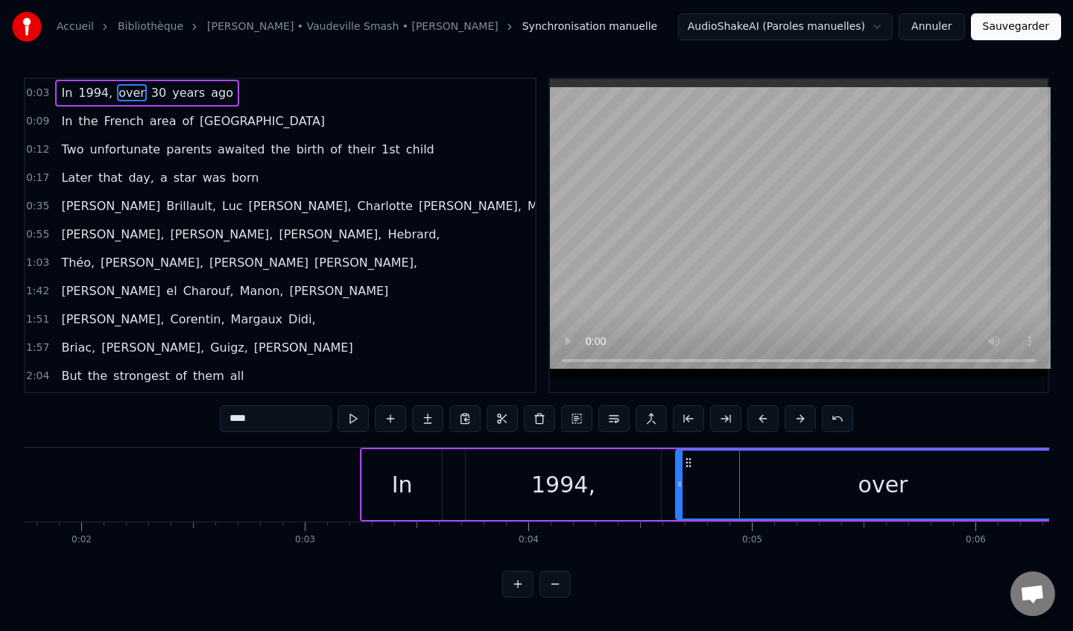
click at [799, 417] on button at bounding box center [800, 418] width 31 height 27
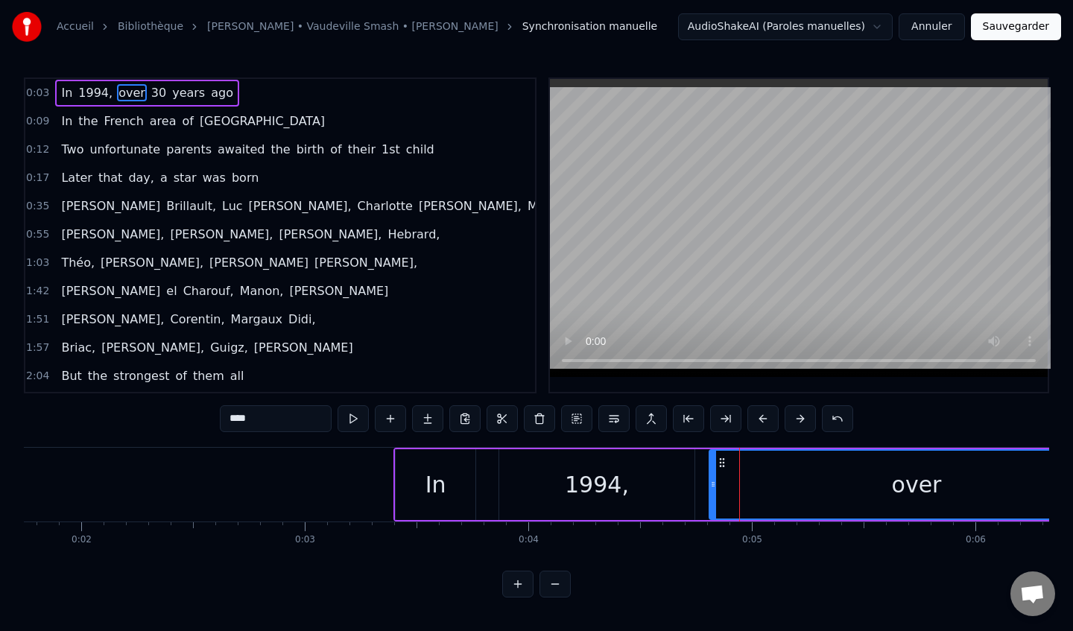
click at [799, 417] on button at bounding box center [800, 418] width 31 height 27
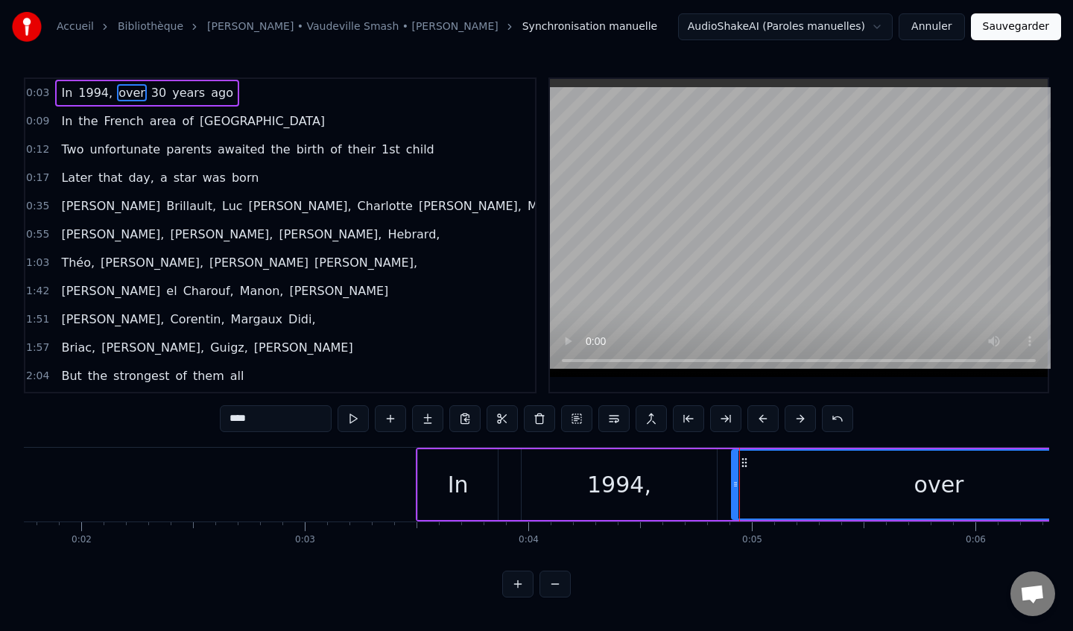
click at [799, 417] on button at bounding box center [800, 418] width 31 height 27
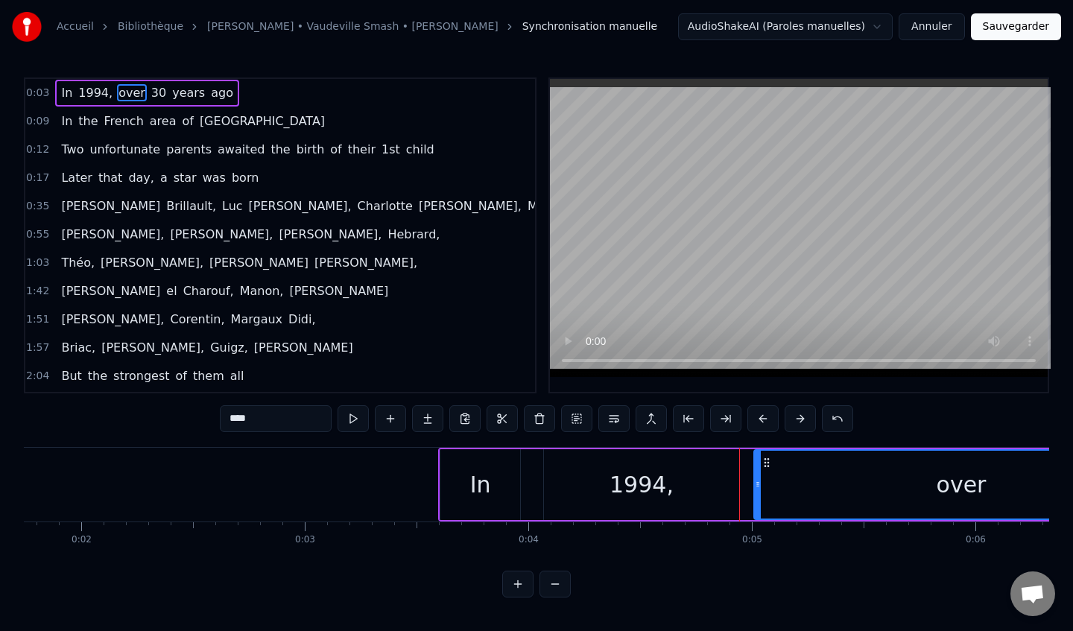
click at [799, 417] on button at bounding box center [800, 418] width 31 height 27
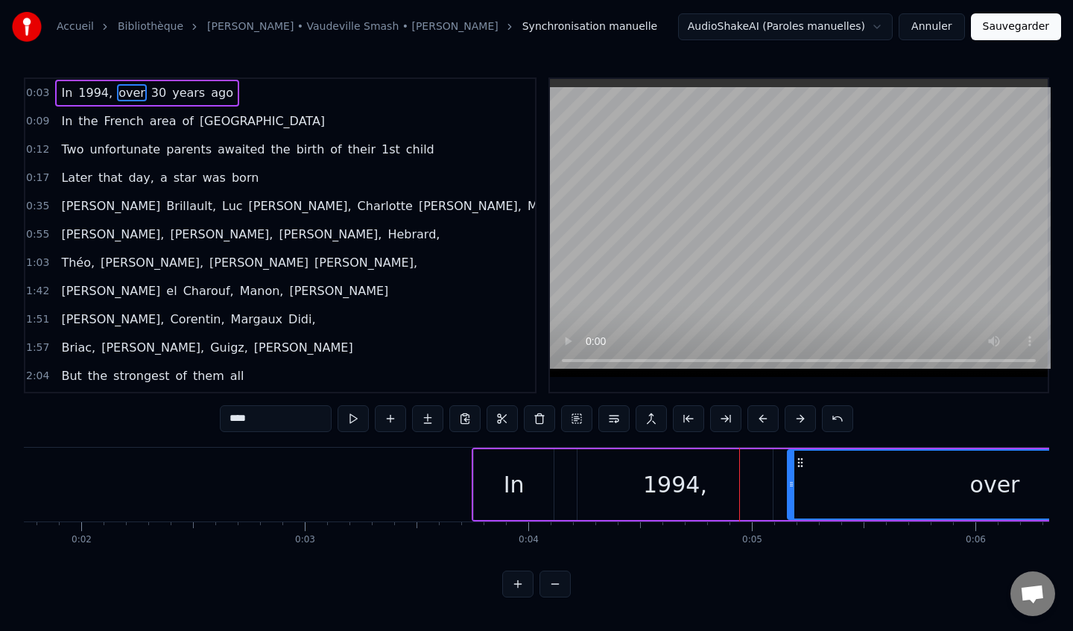
click at [799, 417] on button at bounding box center [800, 418] width 31 height 27
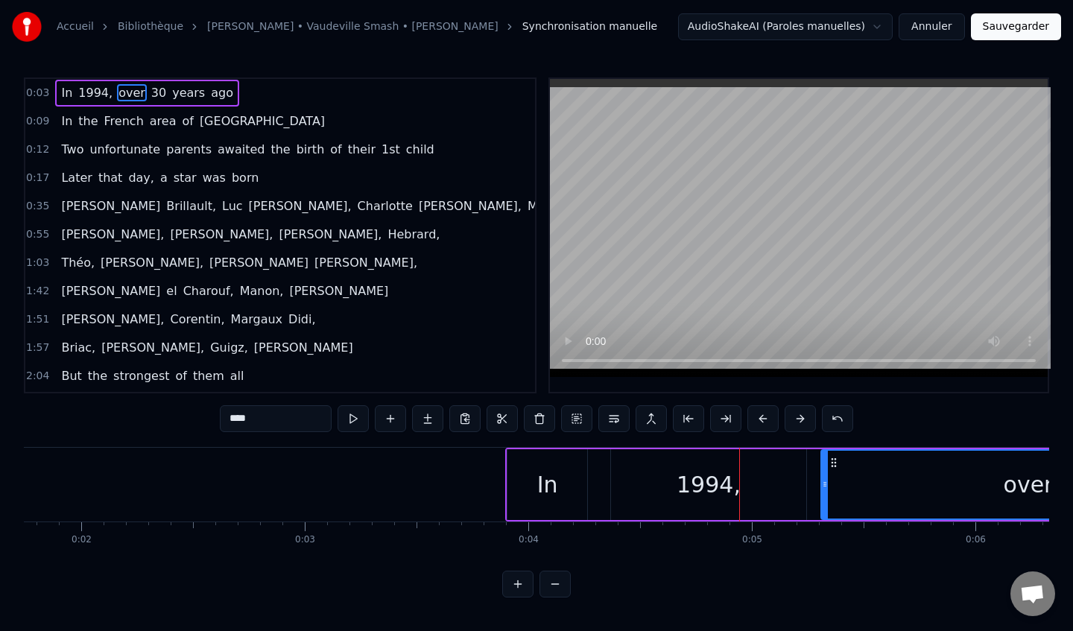
click at [799, 417] on button at bounding box center [800, 418] width 31 height 27
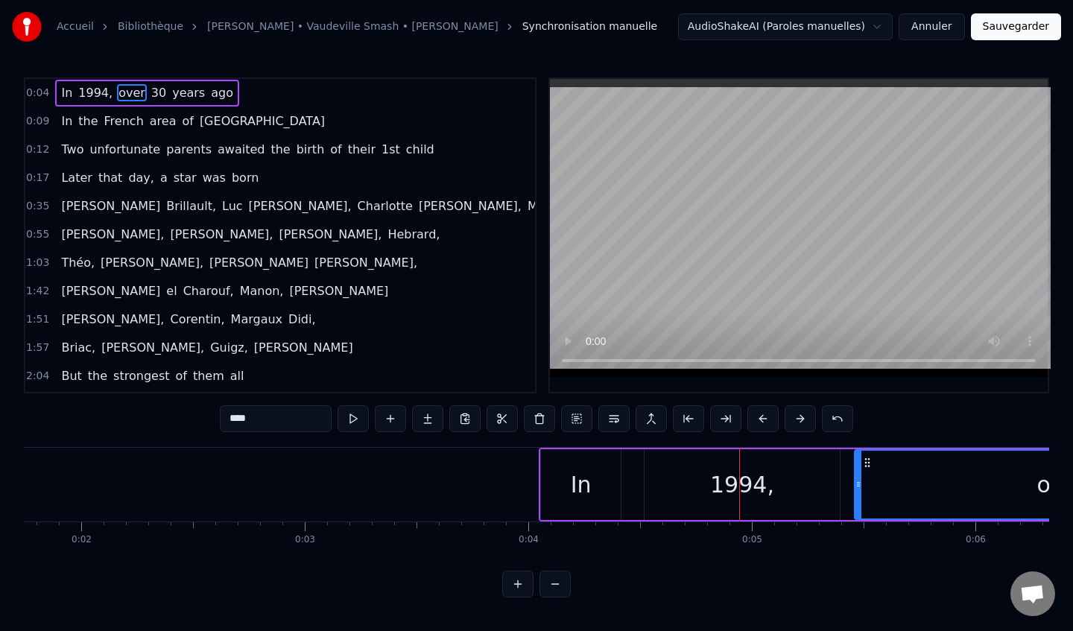
click at [799, 417] on button at bounding box center [800, 418] width 31 height 27
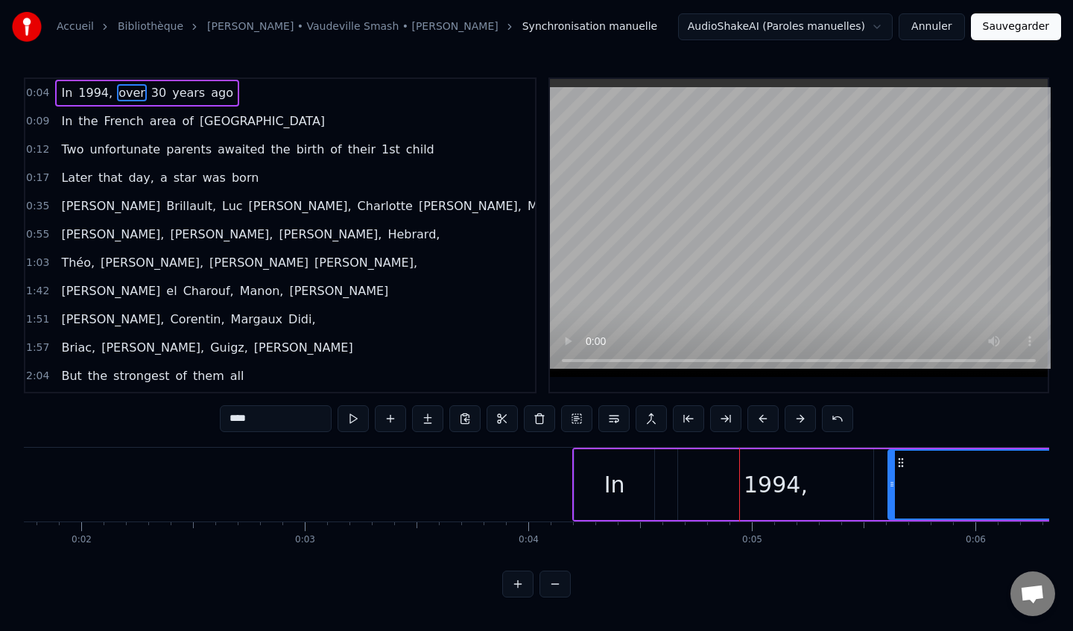
click at [799, 417] on button at bounding box center [800, 418] width 31 height 27
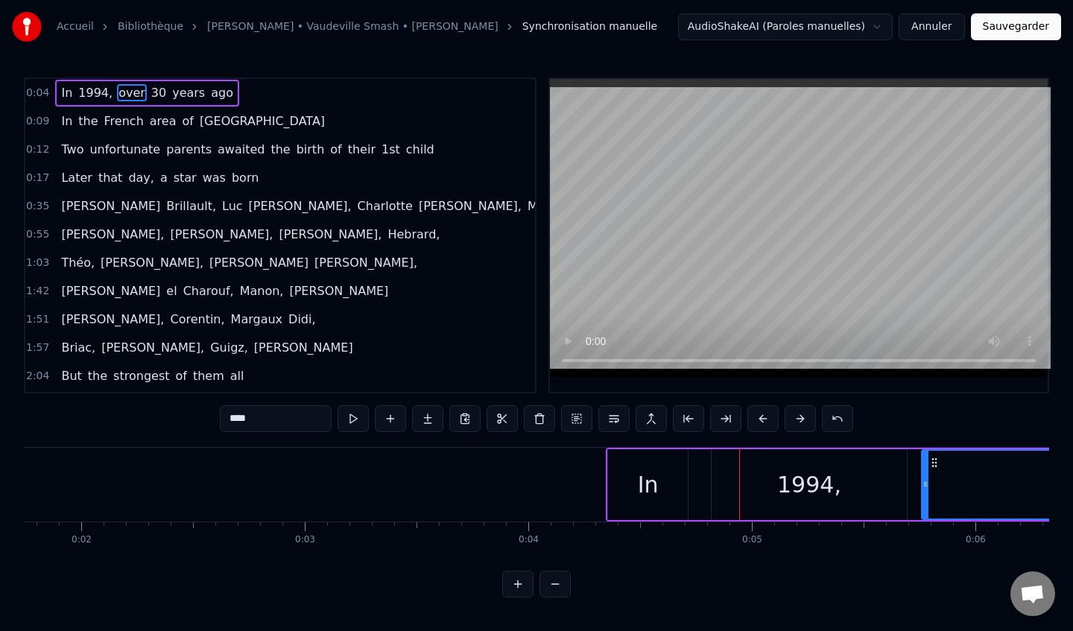
click at [799, 417] on button at bounding box center [800, 418] width 31 height 27
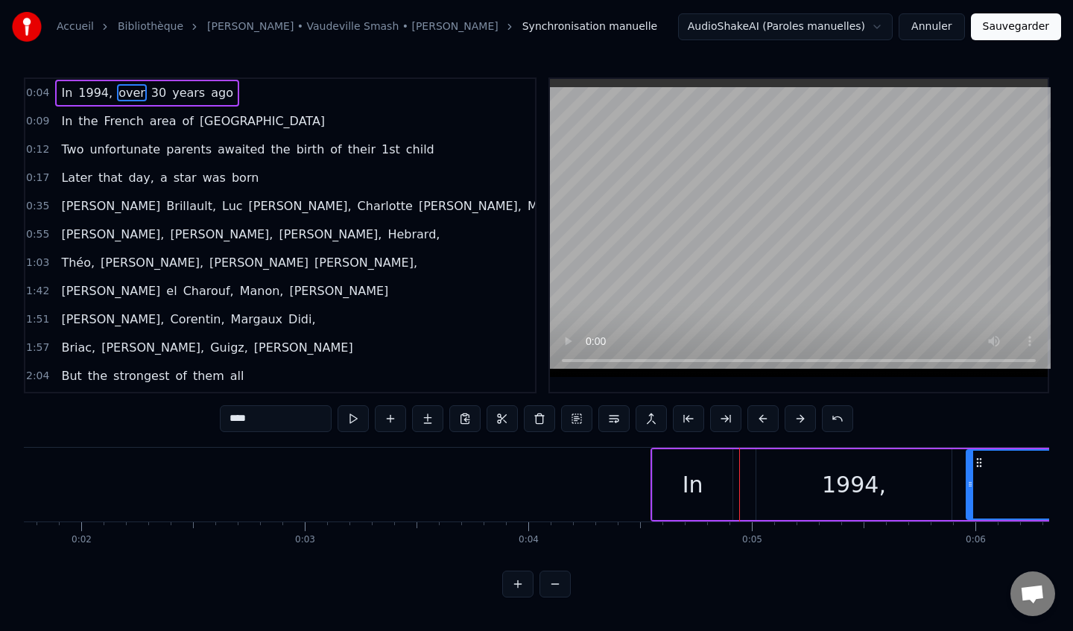
click at [799, 417] on button at bounding box center [800, 418] width 31 height 27
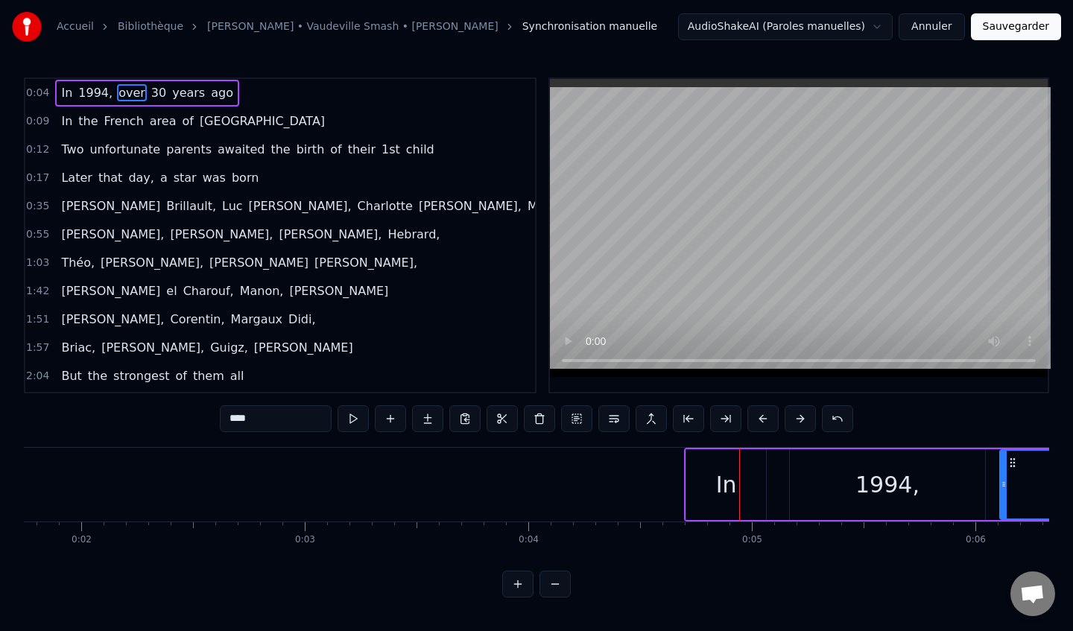
click at [799, 417] on button at bounding box center [800, 418] width 31 height 27
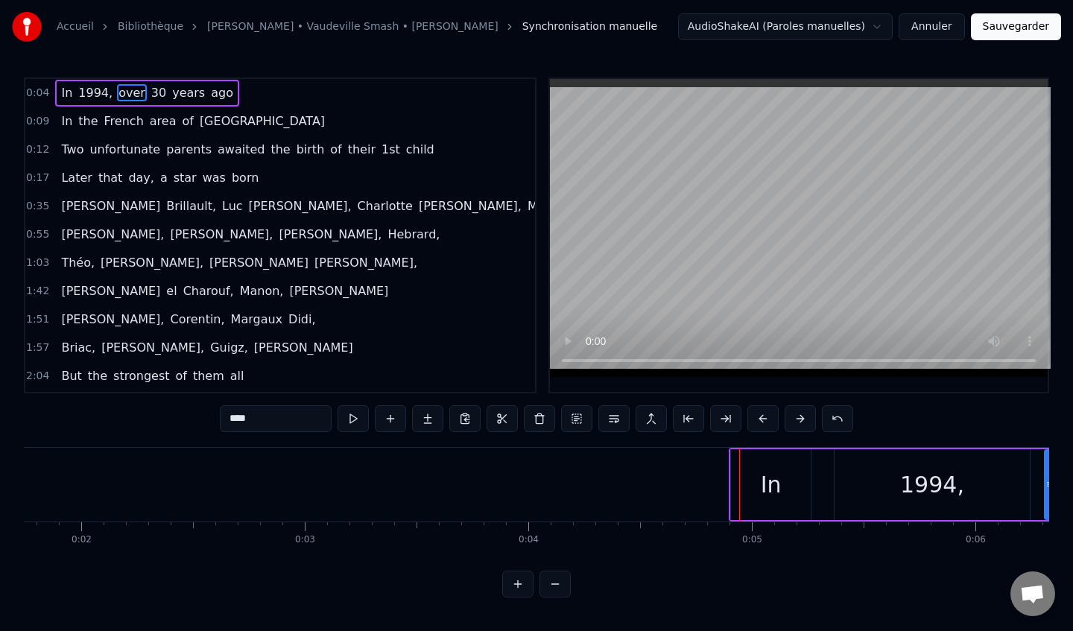
click at [799, 417] on button at bounding box center [800, 418] width 31 height 27
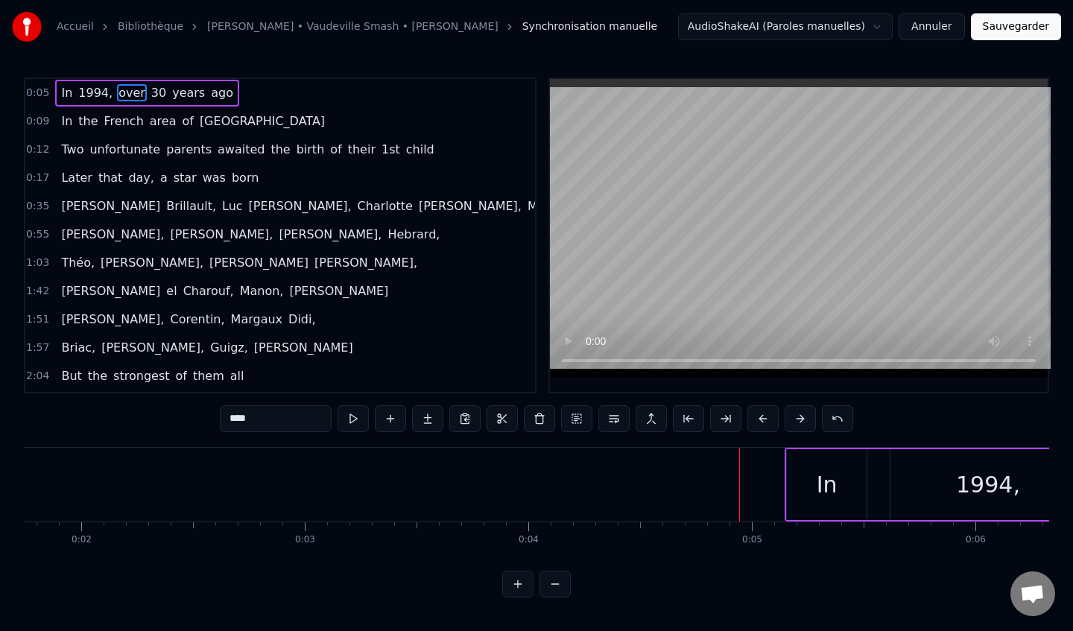
click at [799, 417] on button at bounding box center [800, 418] width 31 height 27
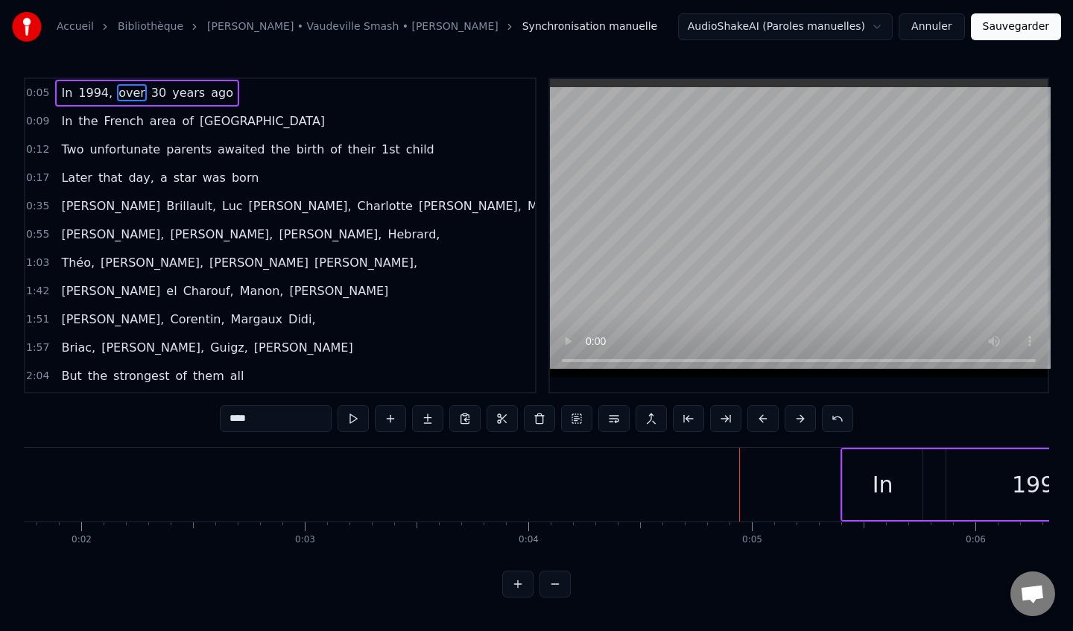
click at [799, 417] on button at bounding box center [800, 418] width 31 height 27
click at [527, 536] on div "0:04" at bounding box center [529, 540] width 20 height 12
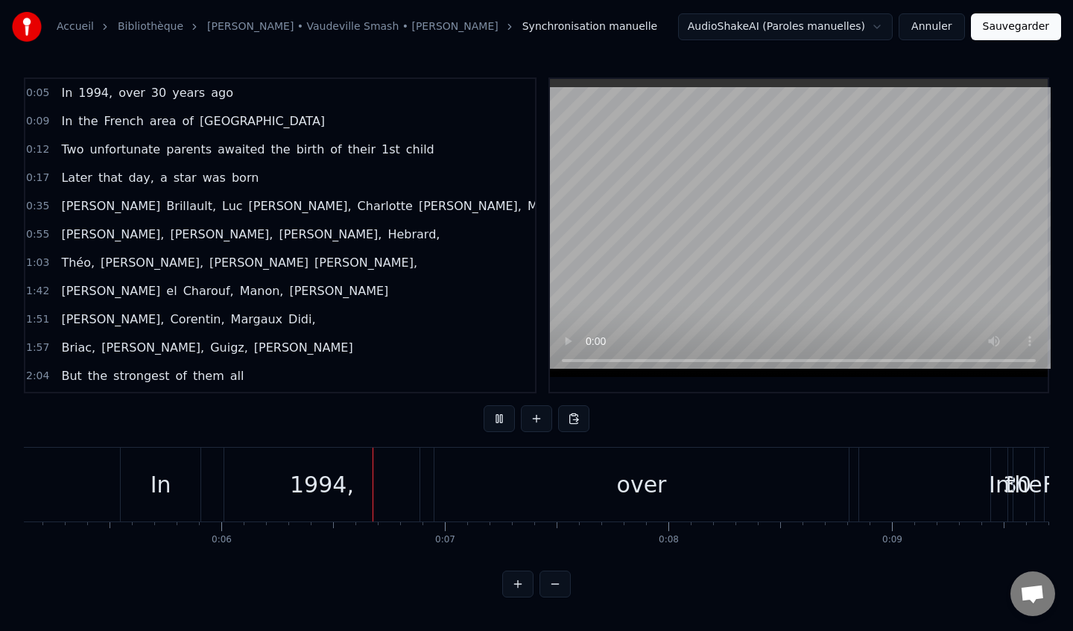
scroll to position [0, 1298]
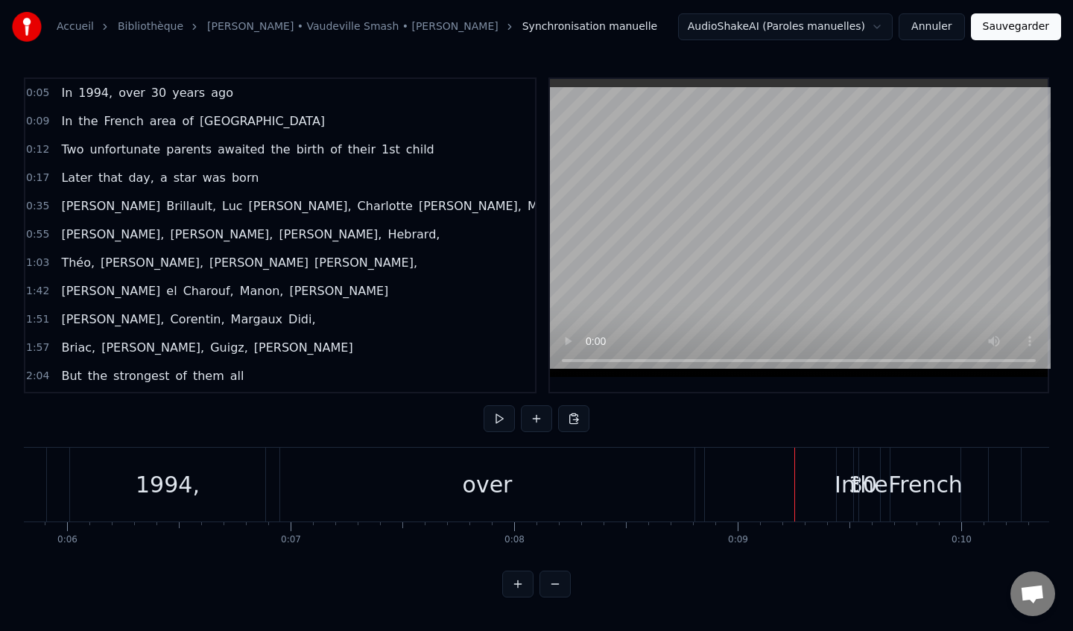
click at [693, 482] on div "over" at bounding box center [487, 485] width 416 height 74
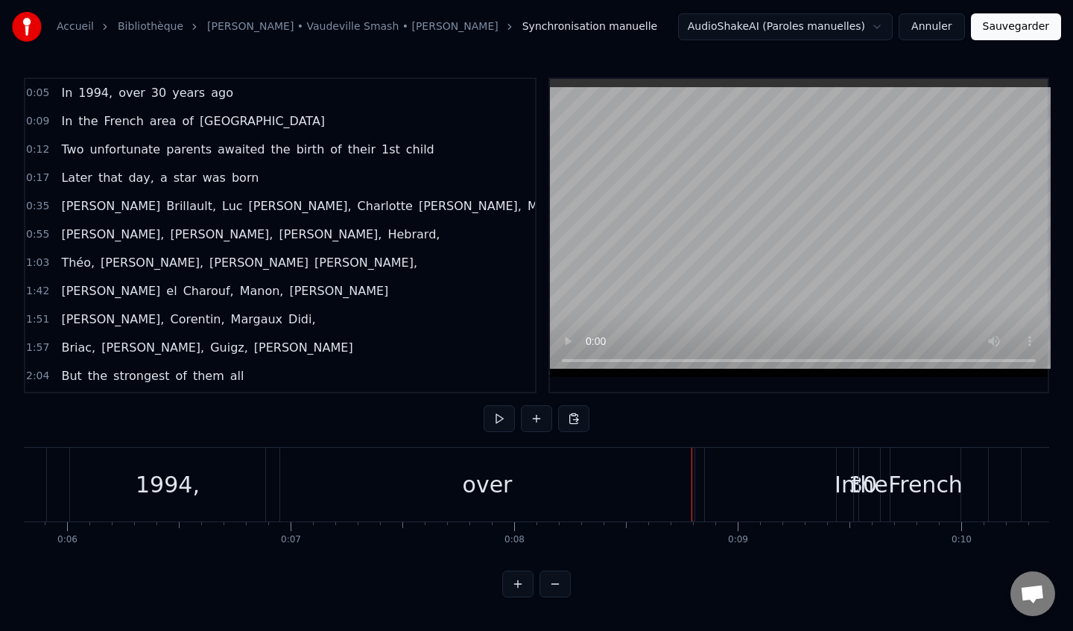
click at [672, 488] on div "over" at bounding box center [487, 485] width 414 height 74
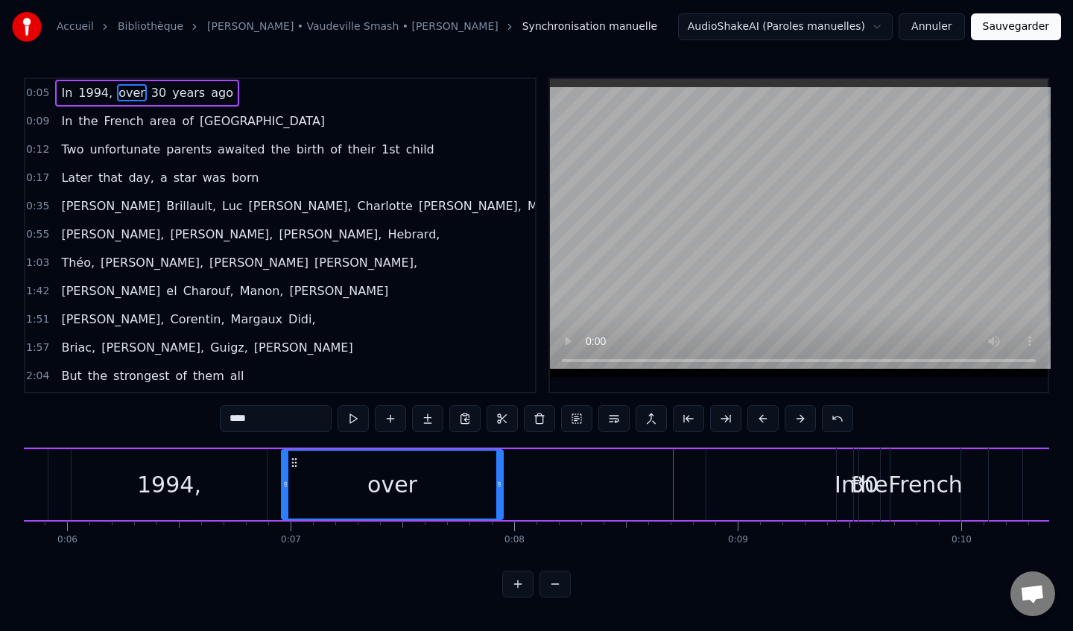
drag, startPoint x: 693, startPoint y: 485, endPoint x: 498, endPoint y: 484, distance: 195.2
click at [498, 484] on icon at bounding box center [499, 484] width 6 height 12
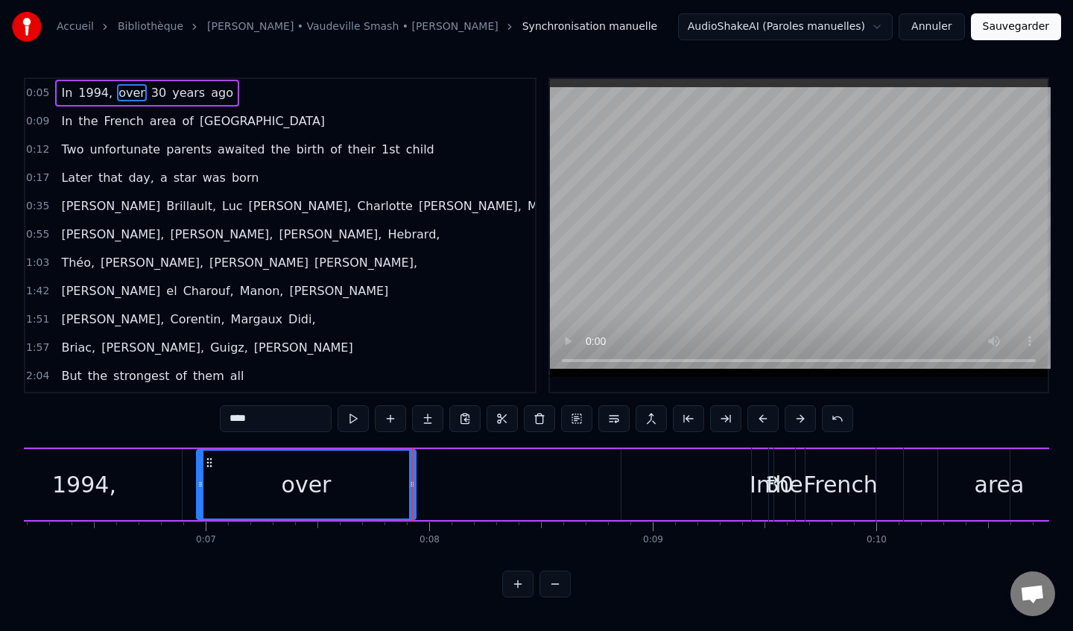
scroll to position [0, 1409]
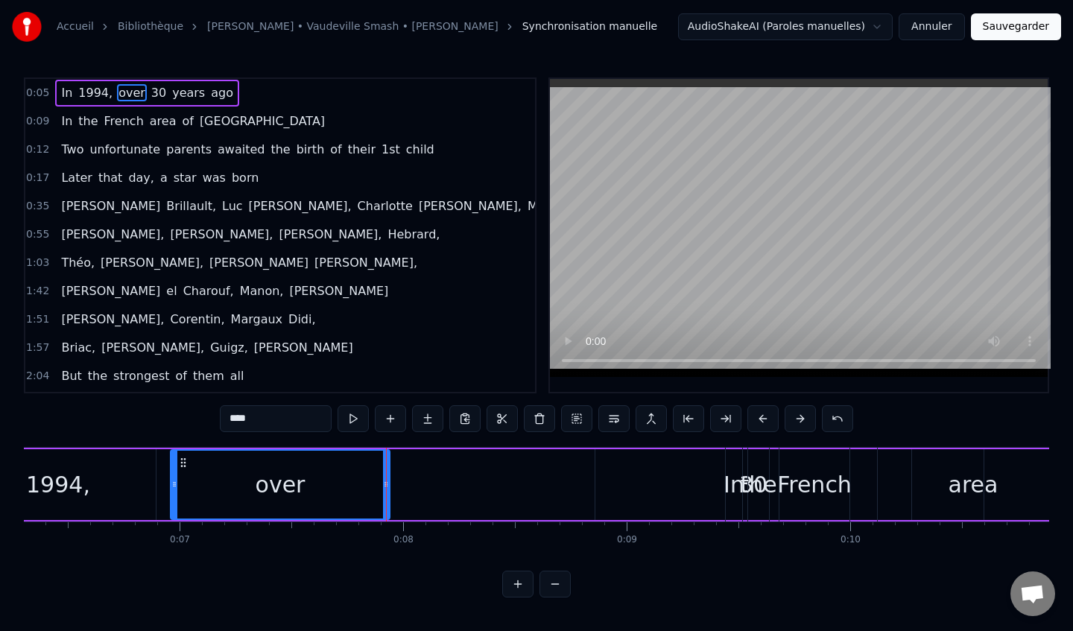
drag, startPoint x: 839, startPoint y: 496, endPoint x: 947, endPoint y: 495, distance: 108.0
click at [947, 495] on div "In the French area of [GEOGRAPHIC_DATA]" at bounding box center [1001, 485] width 553 height 74
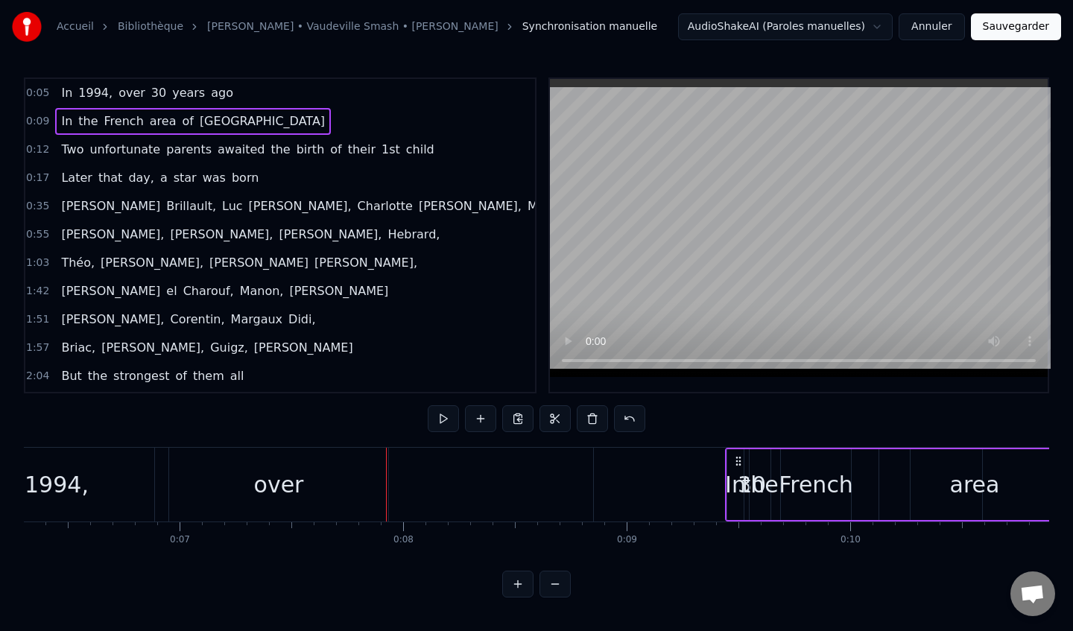
click at [842, 475] on div "French" at bounding box center [816, 485] width 75 height 34
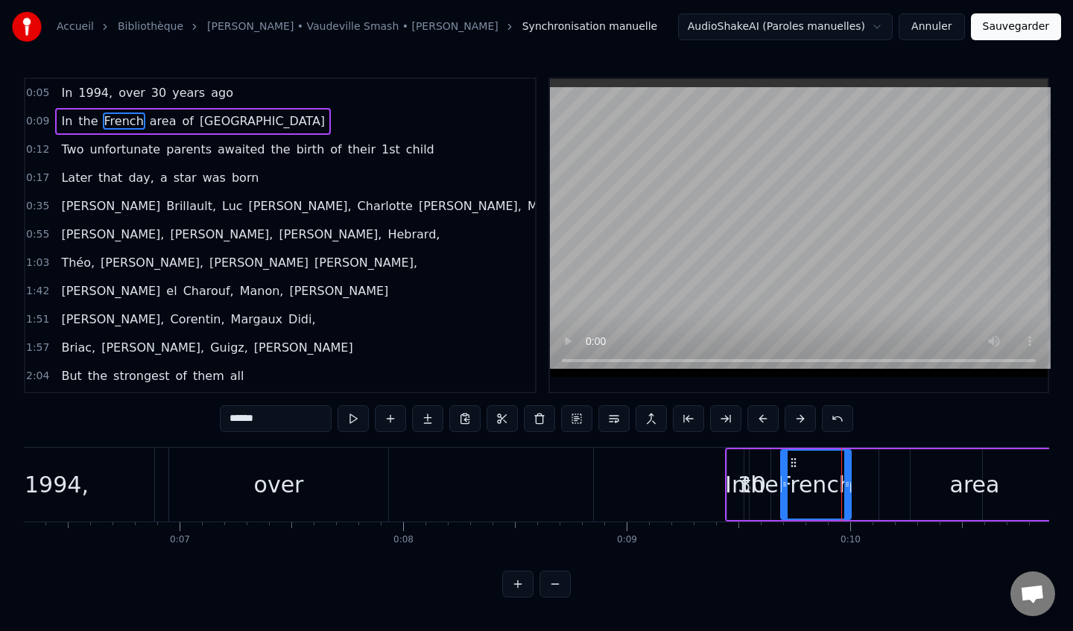
click at [663, 469] on div "30" at bounding box center [752, 485] width 316 height 74
type input "**"
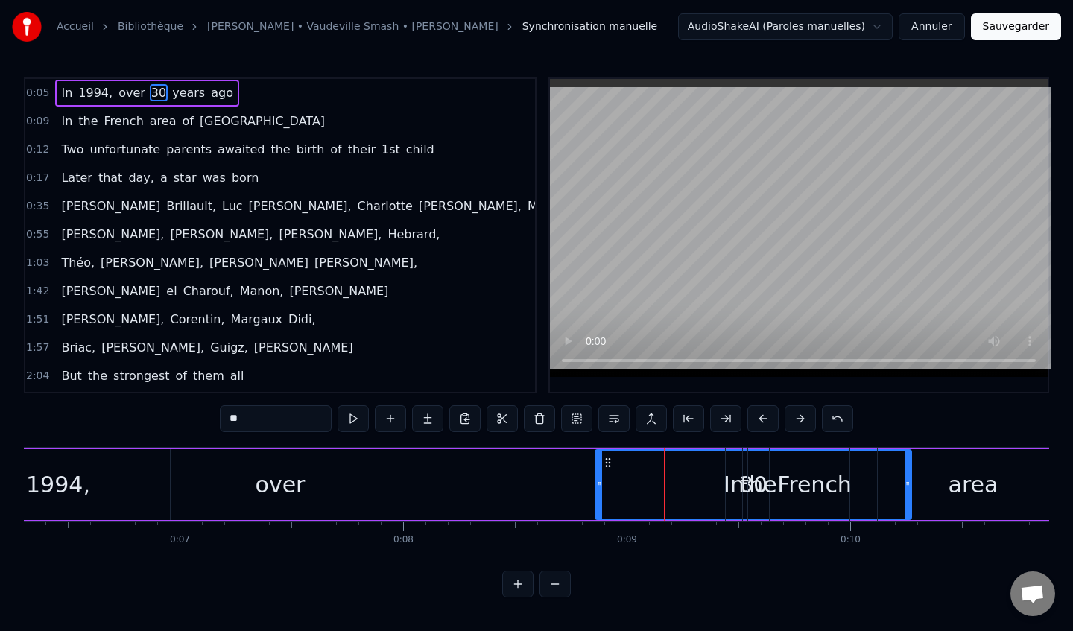
click at [680, 491] on div "30" at bounding box center [753, 485] width 314 height 68
click at [504, 492] on div "In [DATE], over [DATE]" at bounding box center [719, 485] width 1729 height 74
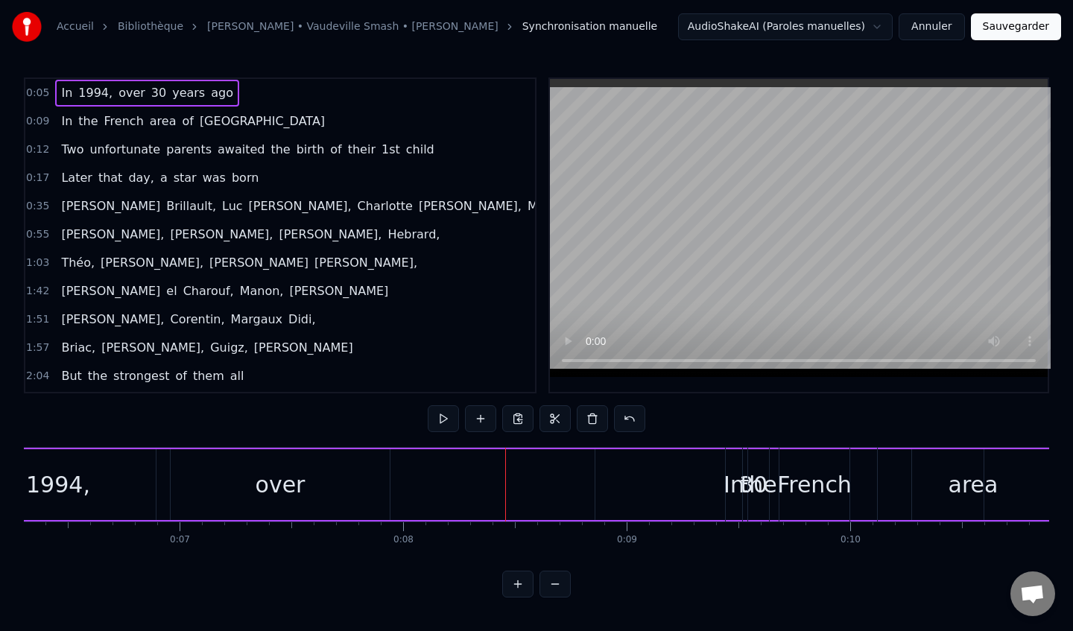
click at [644, 493] on div "30" at bounding box center [753, 484] width 316 height 71
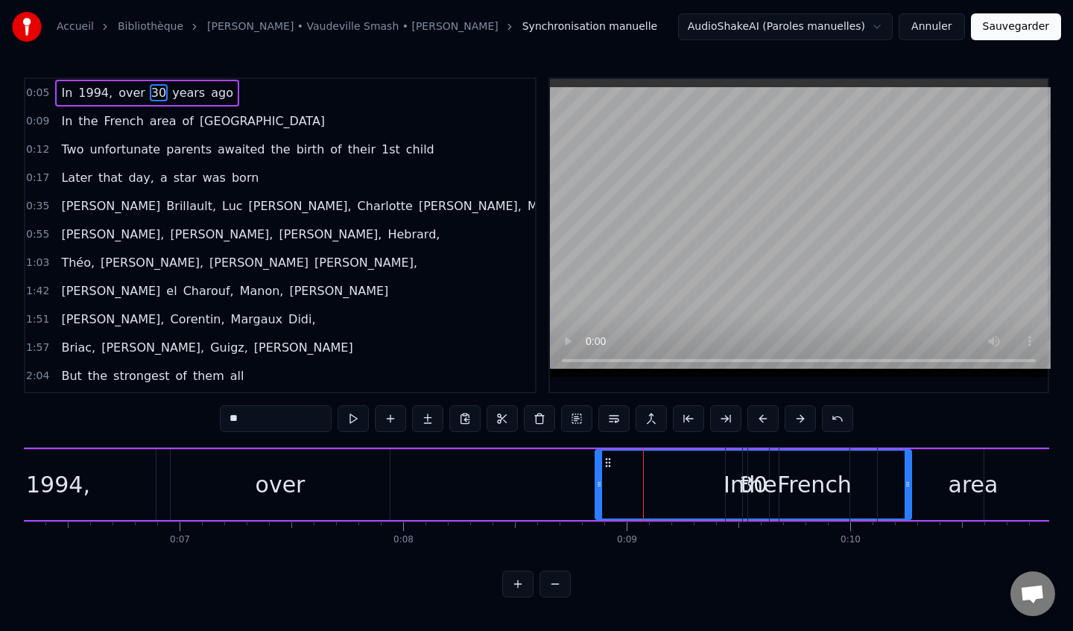
drag, startPoint x: 908, startPoint y: 484, endPoint x: 881, endPoint y: 487, distance: 27.7
click at [881, 487] on div "area" at bounding box center [973, 485] width 191 height 74
type input "****"
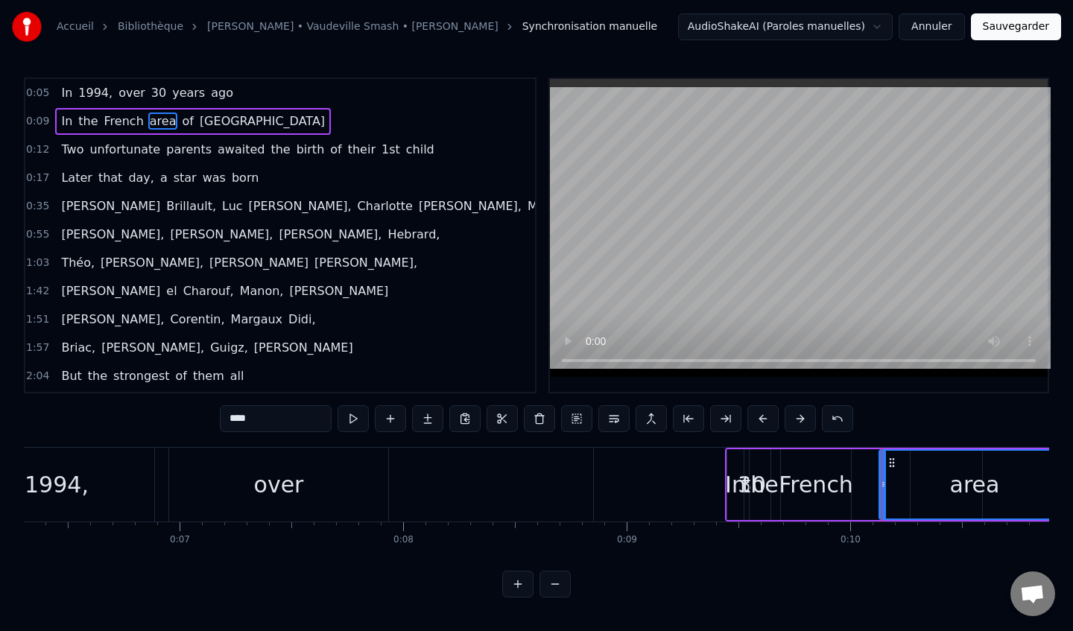
click at [776, 481] on div "In the French area of [GEOGRAPHIC_DATA]" at bounding box center [1001, 485] width 553 height 74
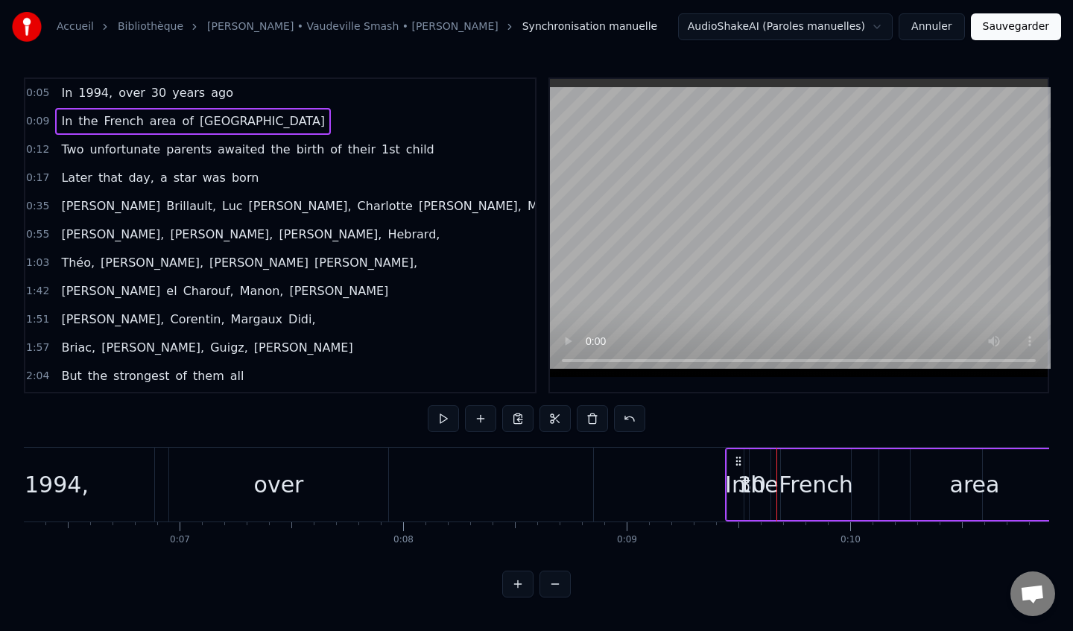
click at [886, 493] on div "area" at bounding box center [974, 484] width 191 height 71
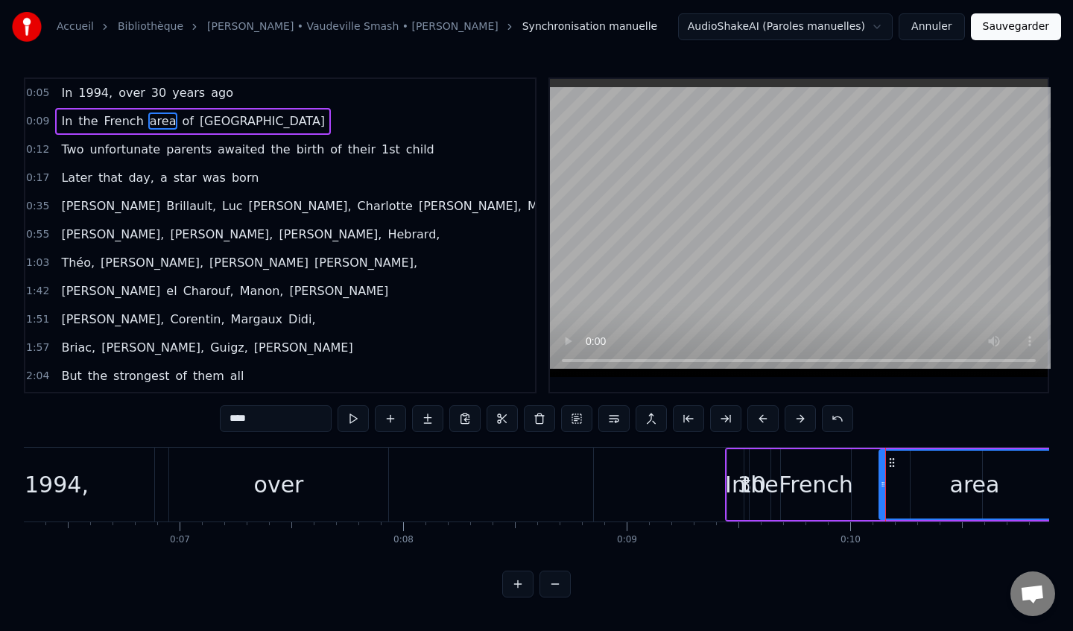
click at [610, 505] on div "30" at bounding box center [752, 485] width 316 height 74
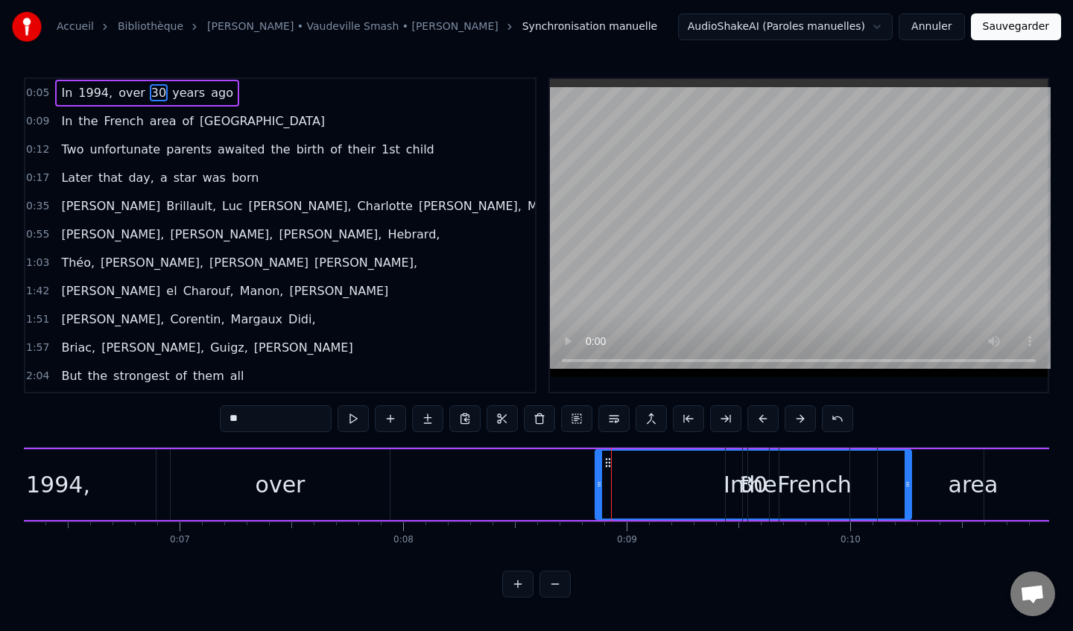
click at [733, 489] on div "In" at bounding box center [733, 485] width 21 height 34
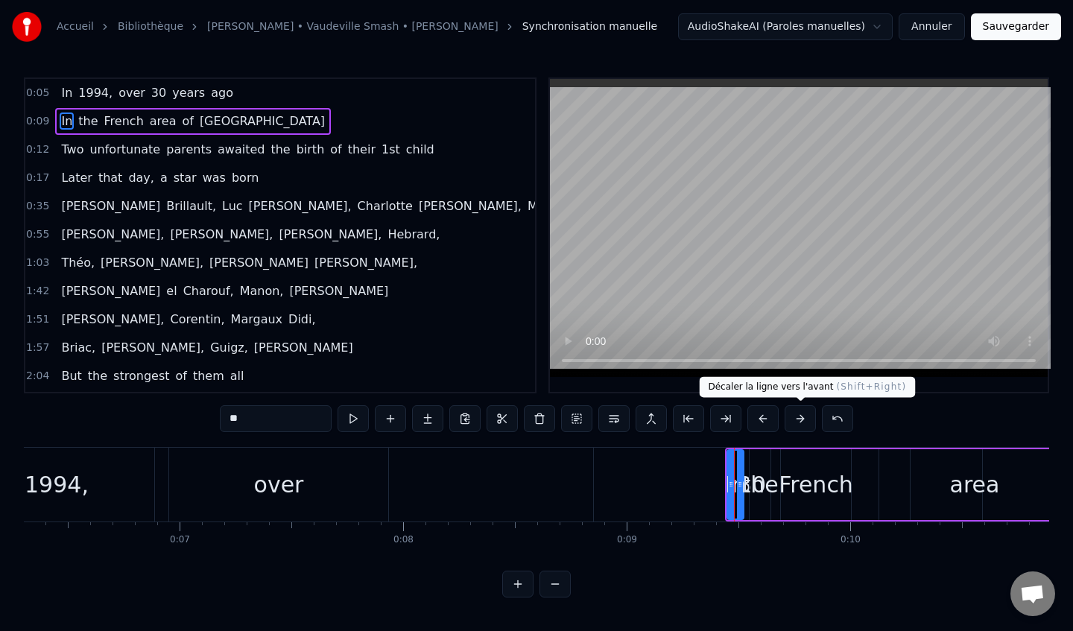
click at [789, 416] on button at bounding box center [800, 418] width 31 height 27
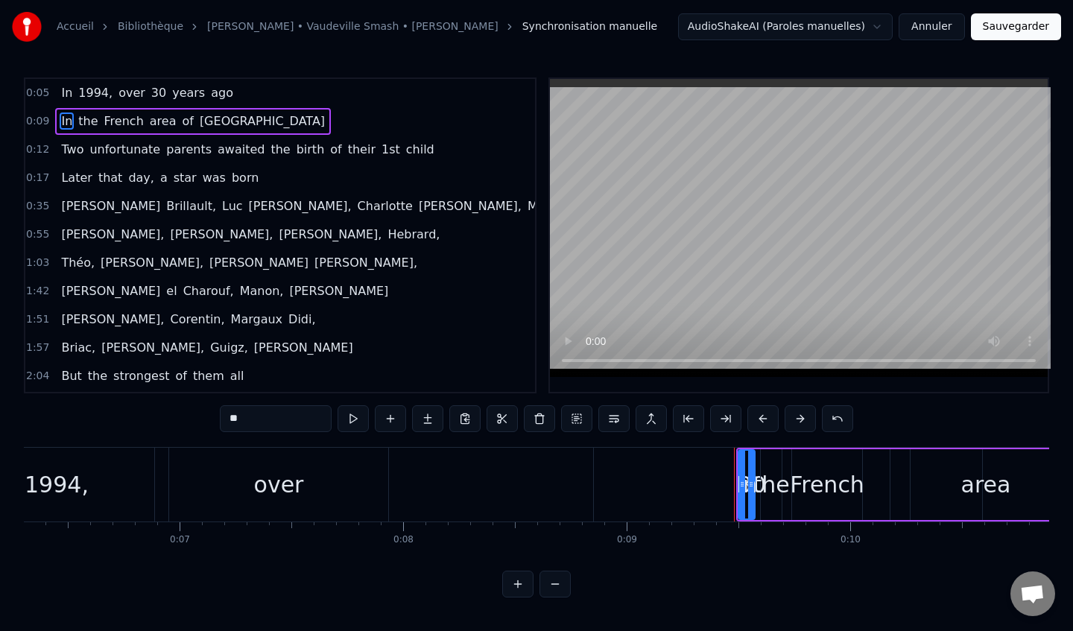
click at [796, 419] on button at bounding box center [800, 418] width 31 height 27
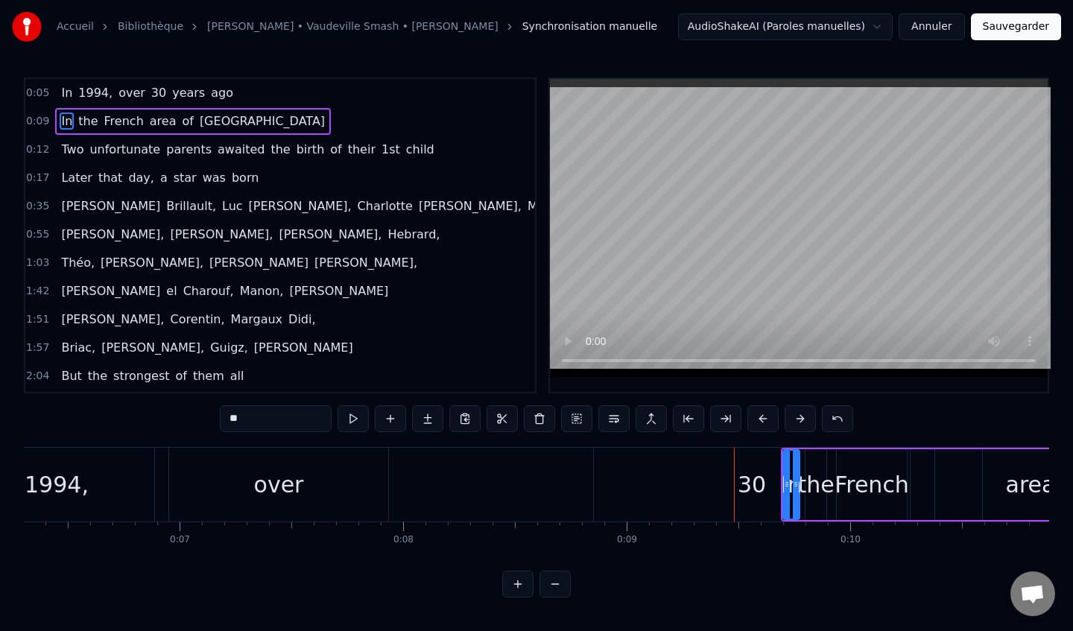
click at [796, 419] on button at bounding box center [800, 418] width 31 height 27
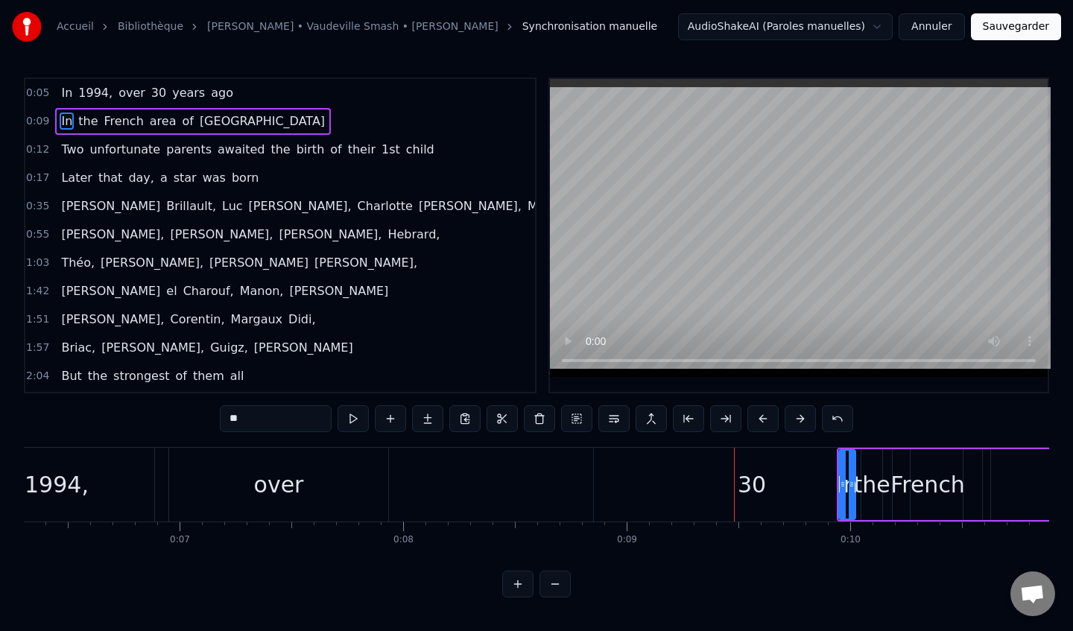
click at [796, 419] on button at bounding box center [800, 418] width 31 height 27
click at [665, 548] on div "In [DATE], over [DATE] In the French area of [GEOGRAPHIC_DATA] Two unfortunate …" at bounding box center [536, 503] width 1025 height 112
click at [674, 511] on div "30" at bounding box center [752, 485] width 316 height 74
type input "**"
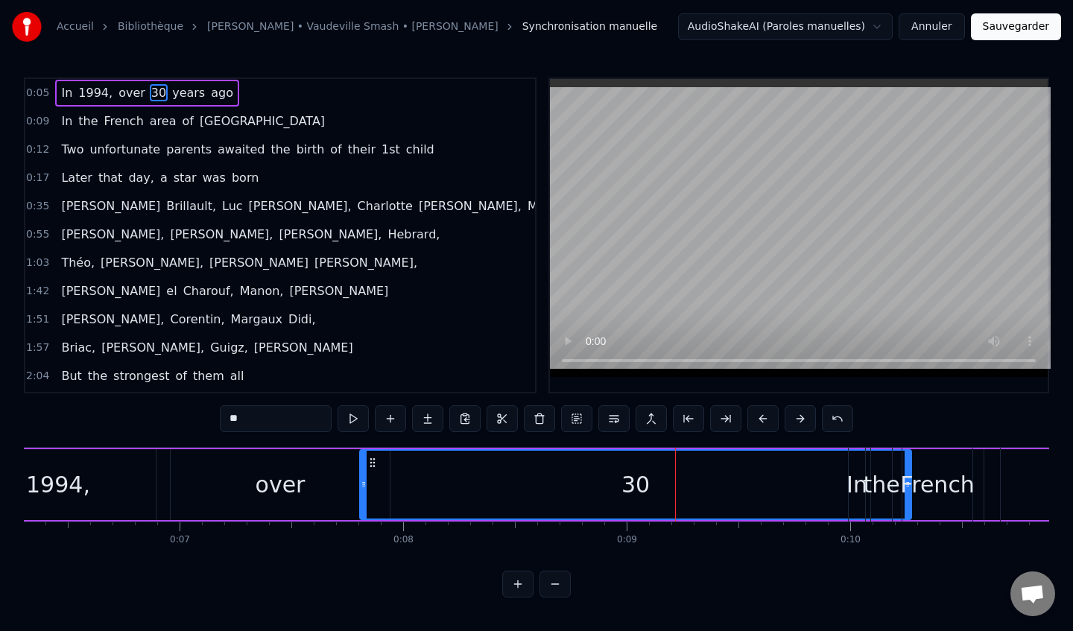
drag, startPoint x: 599, startPoint y: 481, endPoint x: 361, endPoint y: 484, distance: 238.4
click at [361, 484] on icon at bounding box center [364, 484] width 6 height 12
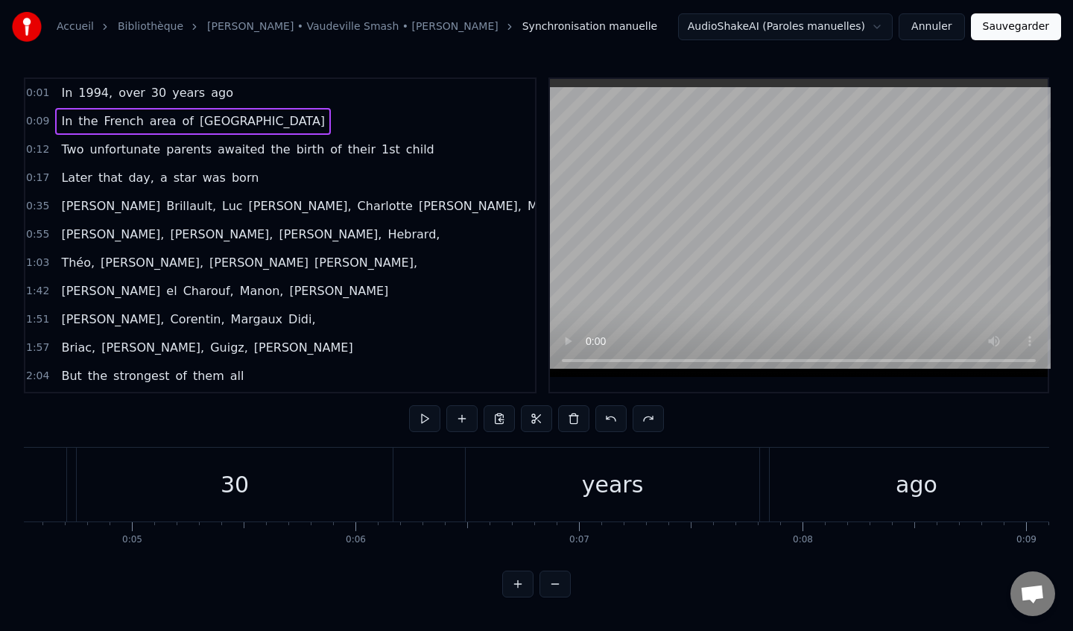
scroll to position [0, 885]
click at [150, 24] on link "Bibliothèque" at bounding box center [151, 26] width 66 height 15
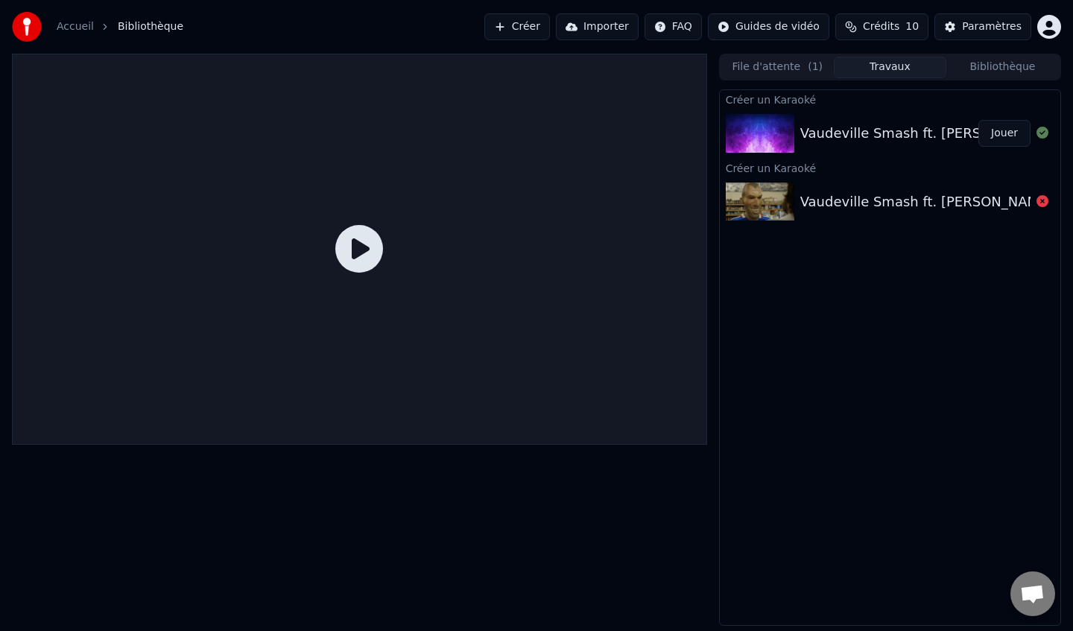
click at [901, 146] on div "Vaudeville Smash ft. [PERSON_NAME] - [PERSON_NAME] (Official Video) Jouer" at bounding box center [890, 133] width 340 height 51
